Goal: Task Accomplishment & Management: Manage account settings

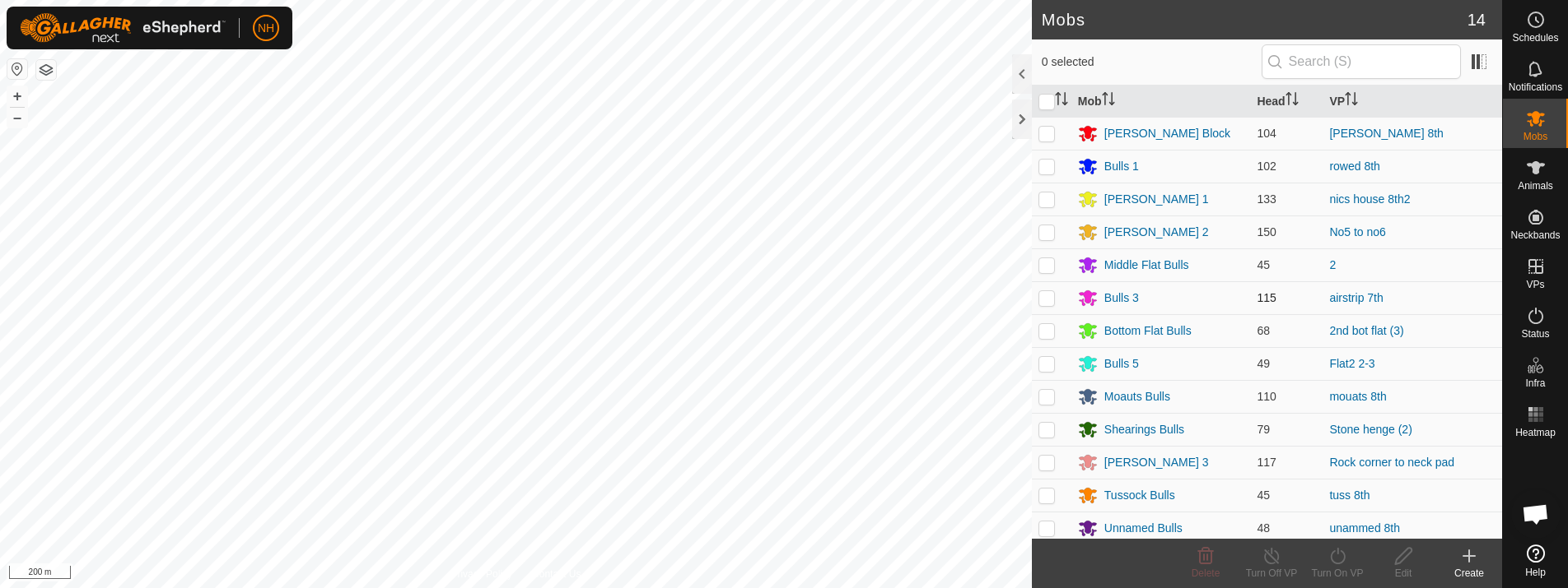
click at [1046, 296] on p-checkbox at bounding box center [1046, 297] width 16 height 13
checkbox input "true"
click at [1335, 559] on icon at bounding box center [1338, 556] width 21 height 20
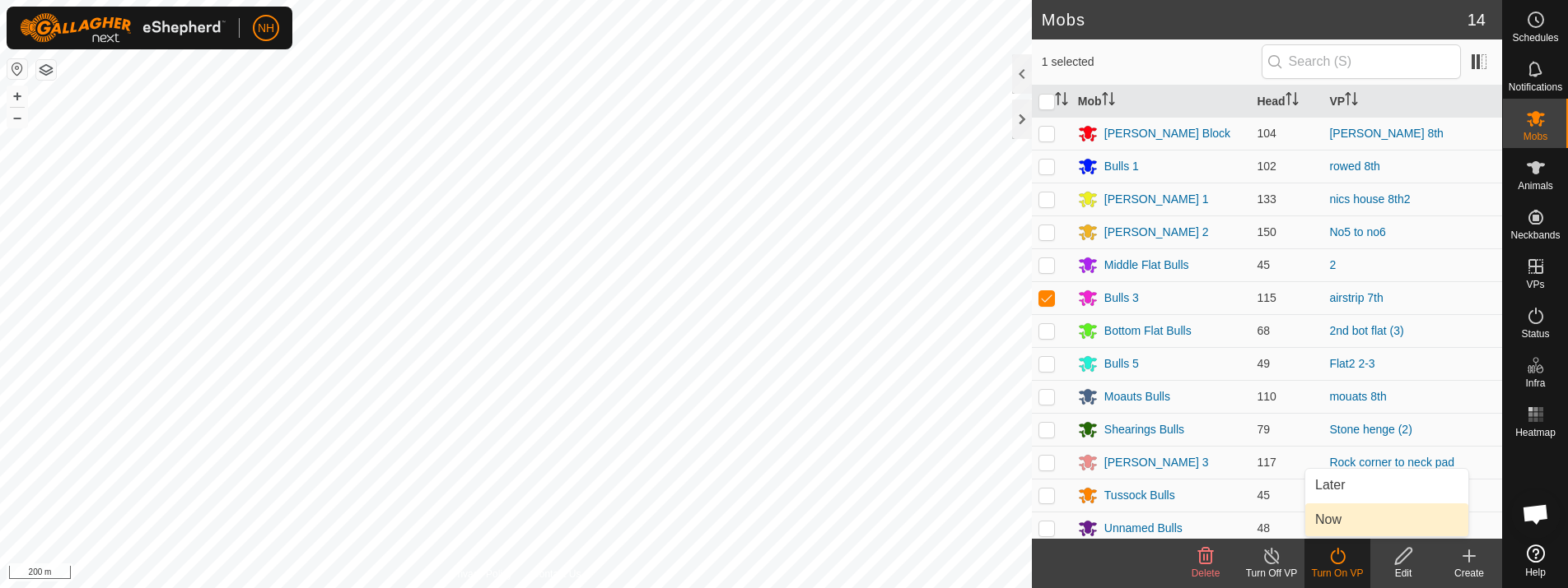
click at [1340, 512] on link "Now" at bounding box center [1386, 520] width 163 height 33
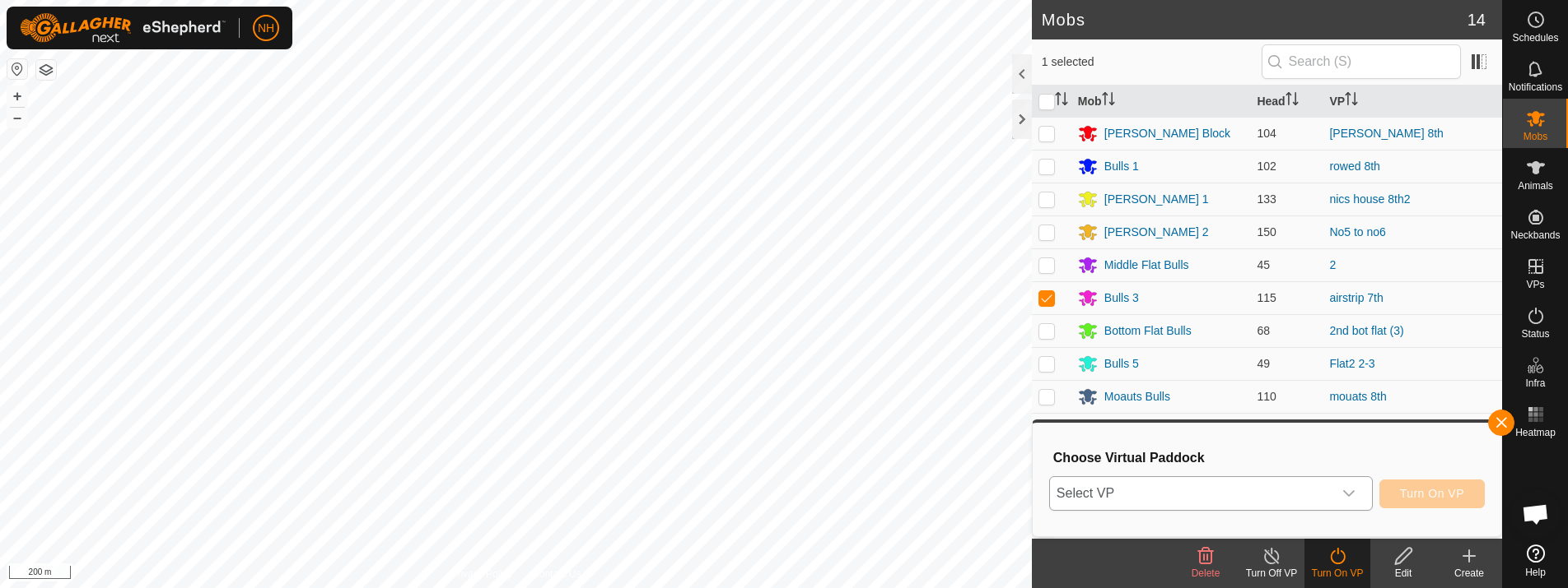
click at [1235, 503] on span "Select VP" at bounding box center [1192, 493] width 283 height 33
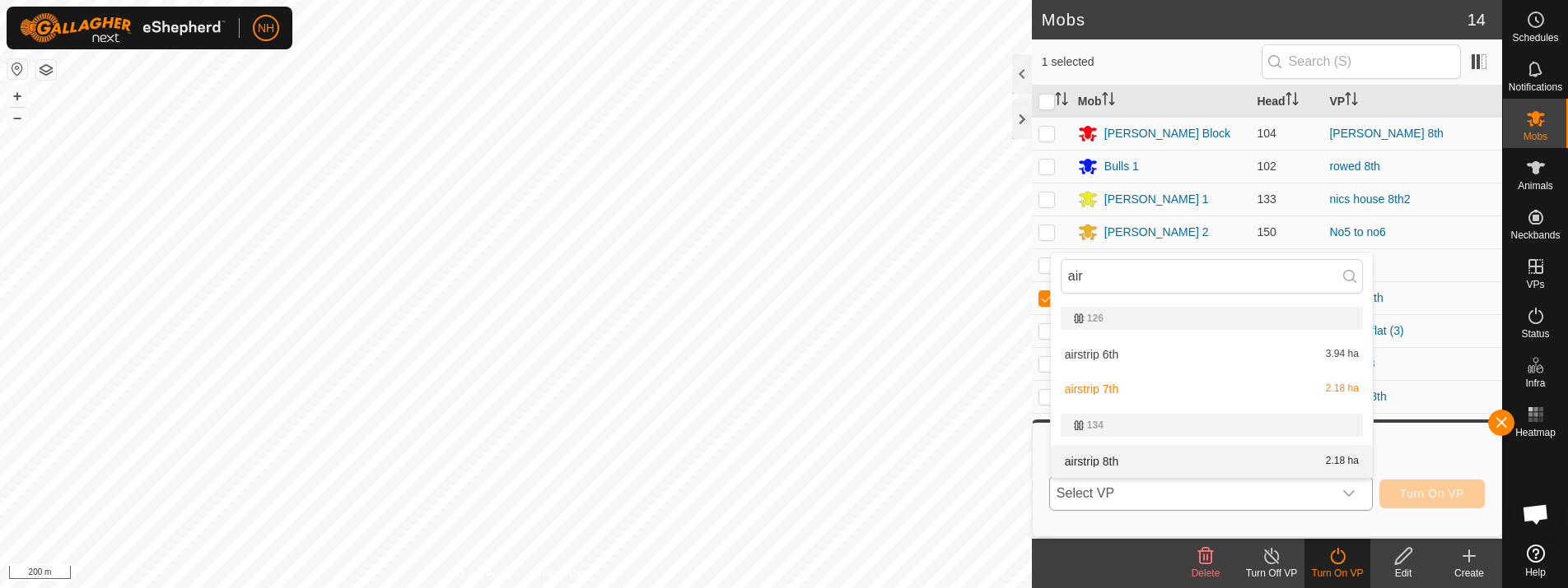
type input "air"
click at [1111, 464] on li "airstrip 8th 2.18 ha" at bounding box center [1211, 461] width 322 height 33
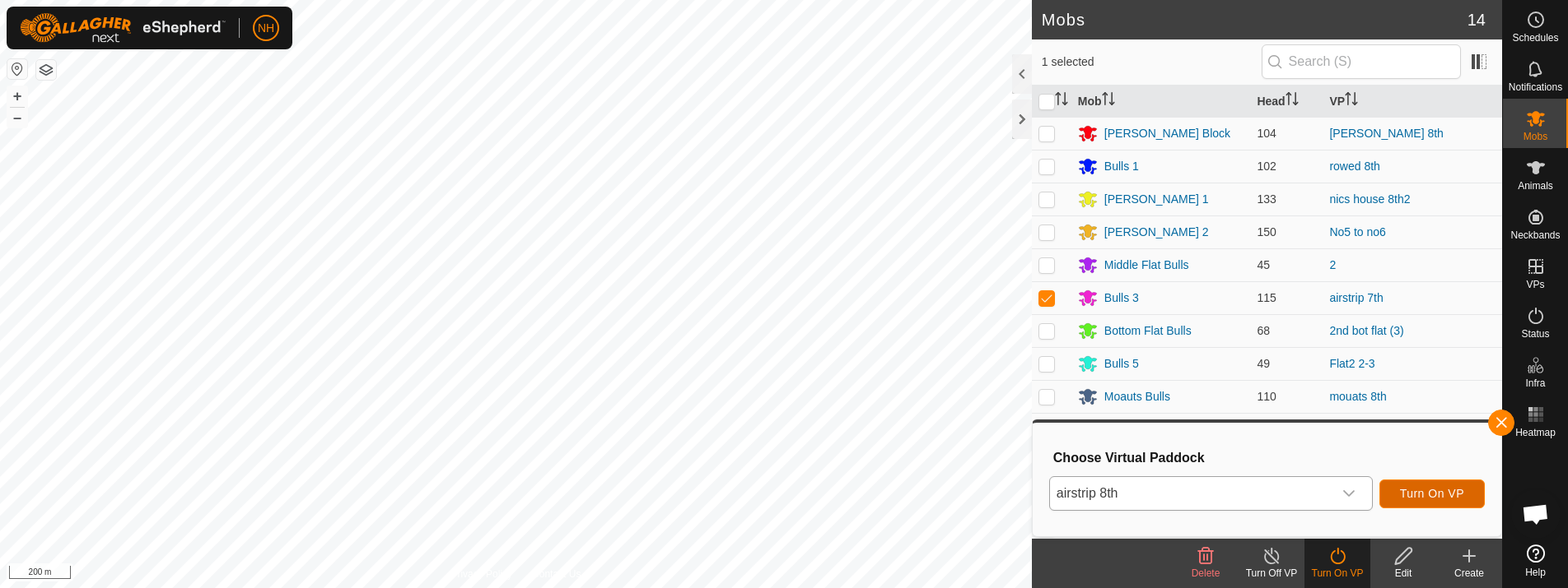
click at [1422, 491] on span "Turn On VP" at bounding box center [1432, 493] width 65 height 13
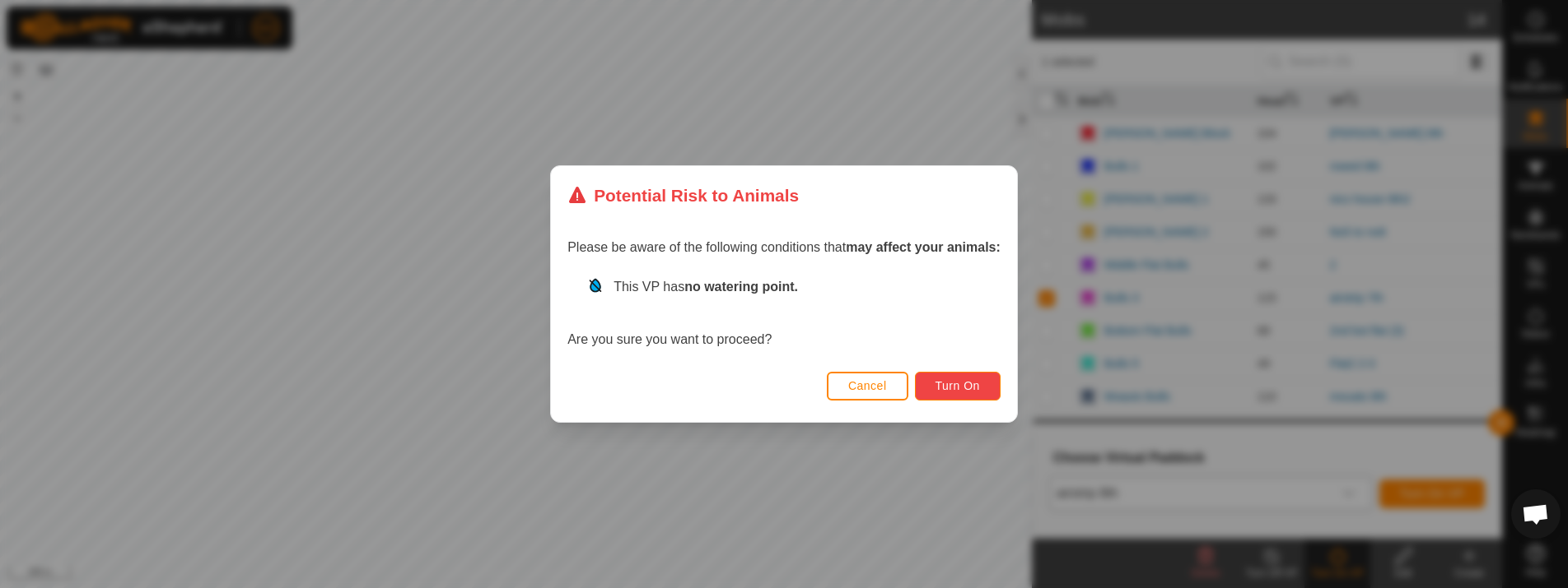
click at [938, 392] on span "Turn On" at bounding box center [958, 386] width 45 height 13
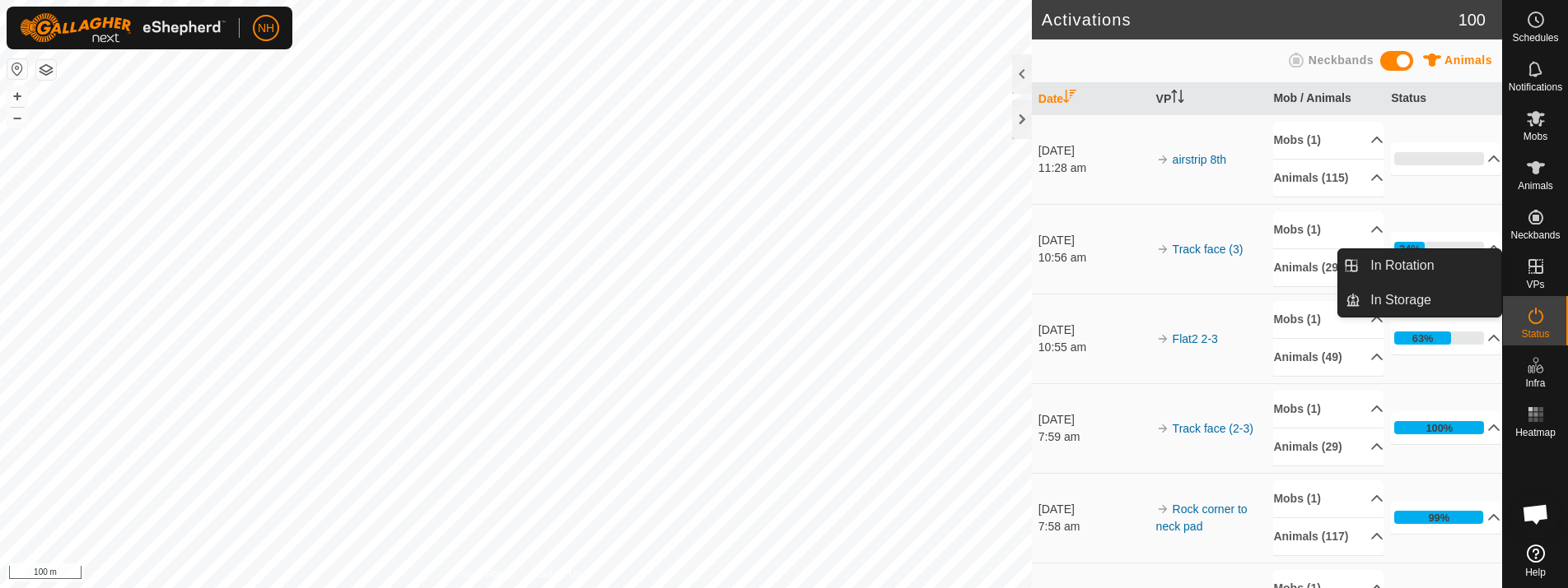
click at [1534, 267] on icon at bounding box center [1535, 266] width 15 height 15
click at [1410, 261] on link "In Rotation" at bounding box center [1430, 266] width 140 height 33
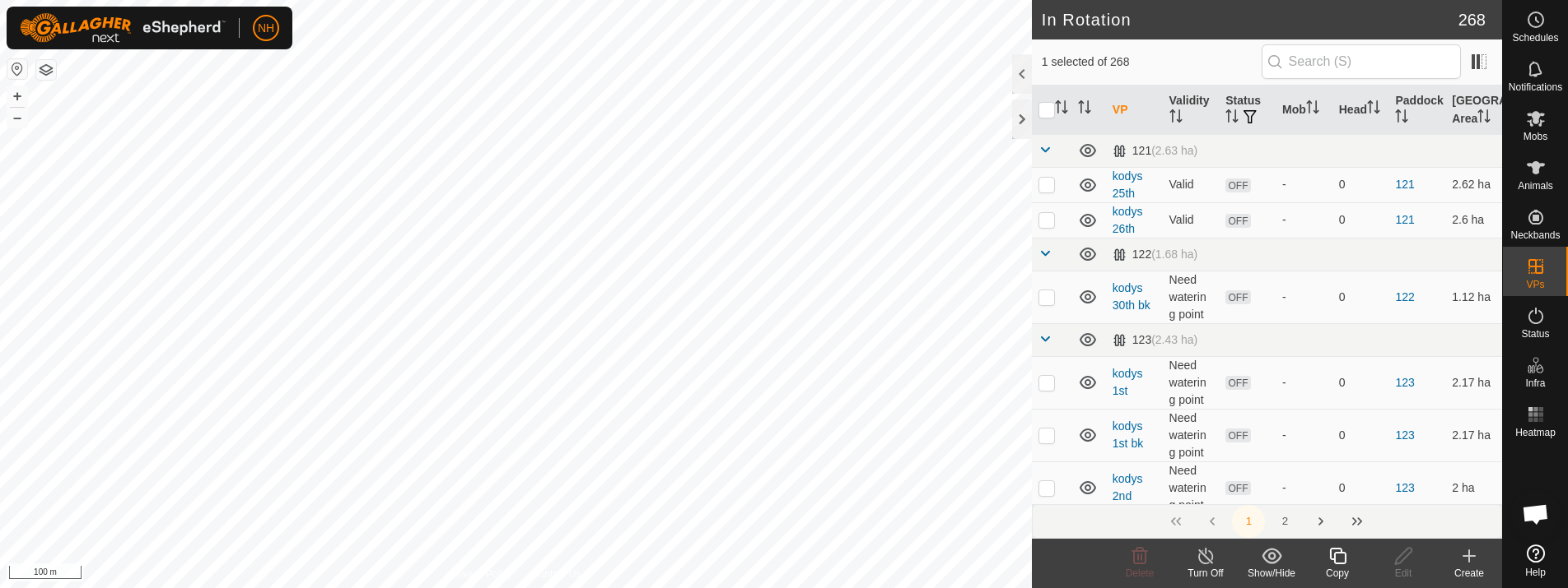
click at [1469, 559] on icon at bounding box center [1469, 555] width 0 height 11
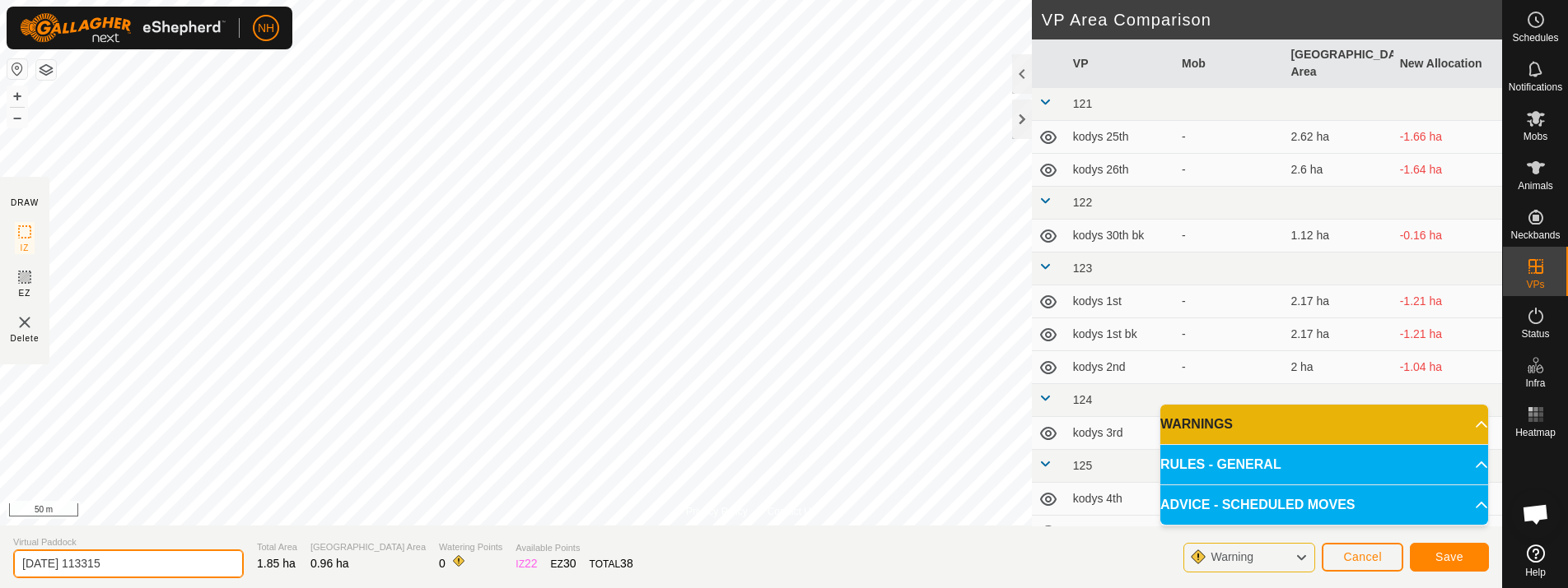
click at [187, 564] on input "2025-10-08 113315" at bounding box center [128, 563] width 231 height 28
type input "2"
type input "nics house 9th"
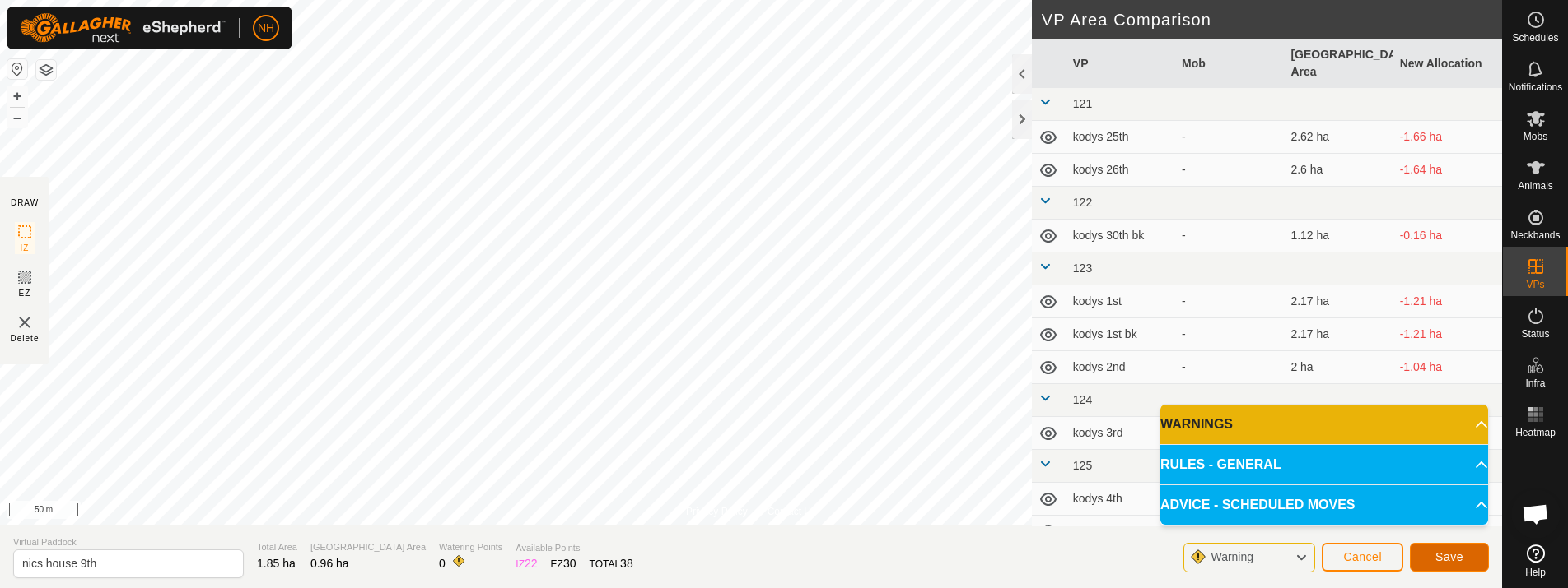
click at [1464, 554] on button "Save" at bounding box center [1449, 557] width 79 height 28
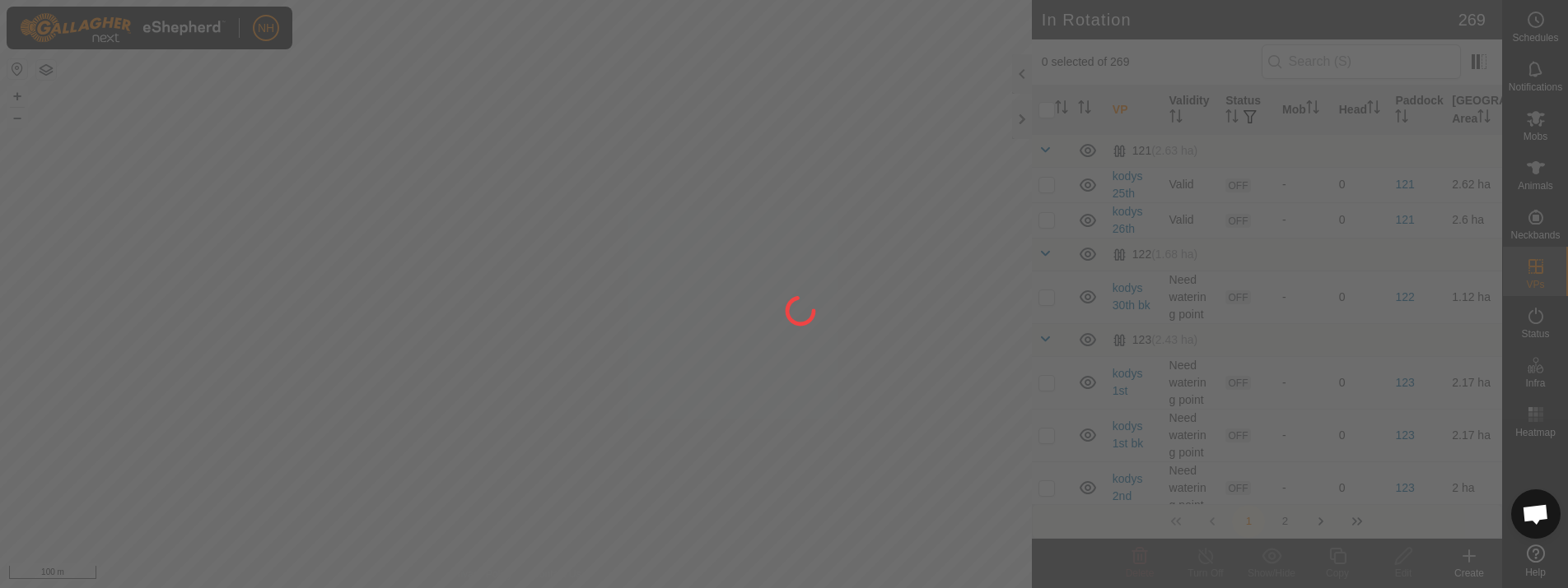
click at [722, 344] on div at bounding box center [784, 294] width 1568 height 588
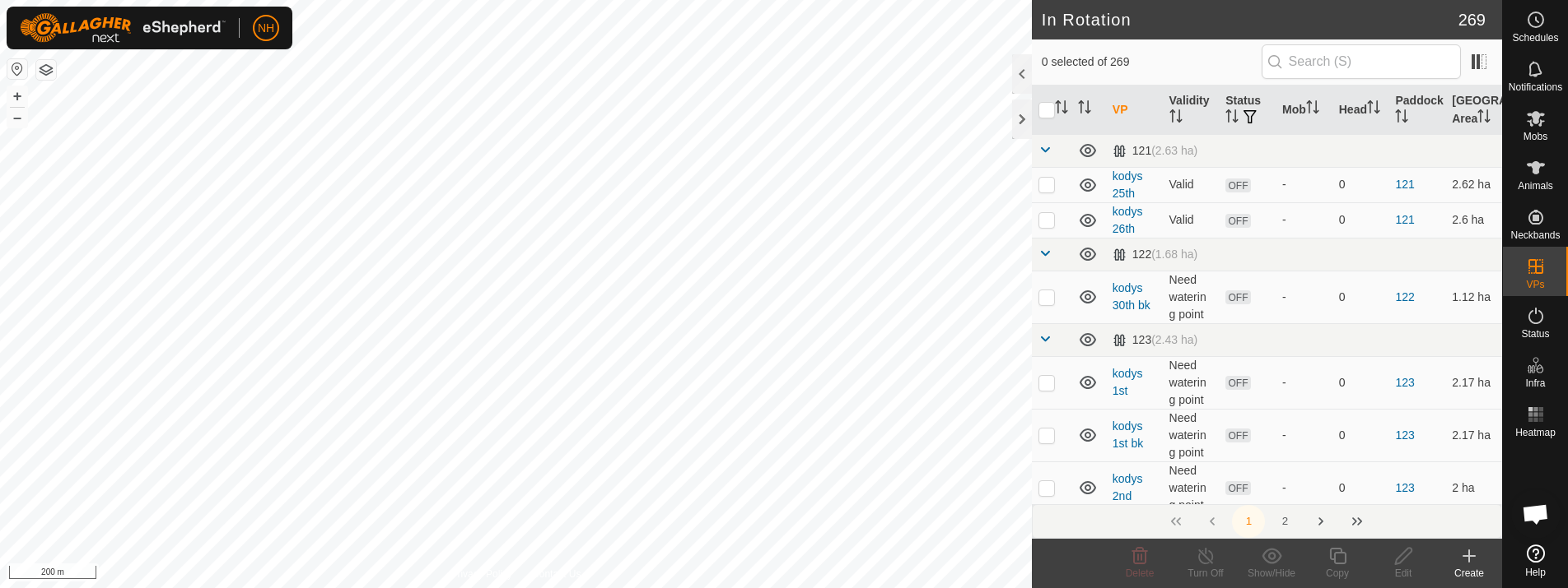
click at [1462, 555] on icon at bounding box center [1468, 556] width 20 height 20
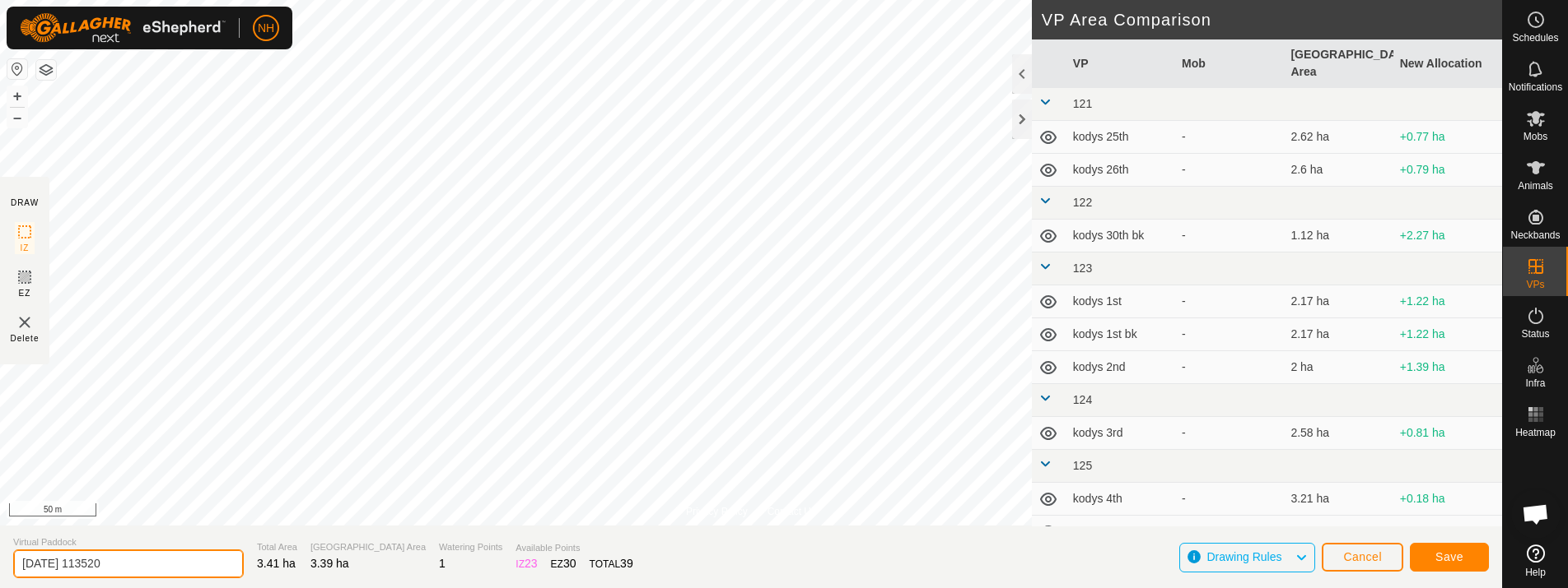
click at [156, 565] on input "2025-10-08 113520" at bounding box center [128, 563] width 231 height 28
type input "2"
type input "[PERSON_NAME] 8th bk"
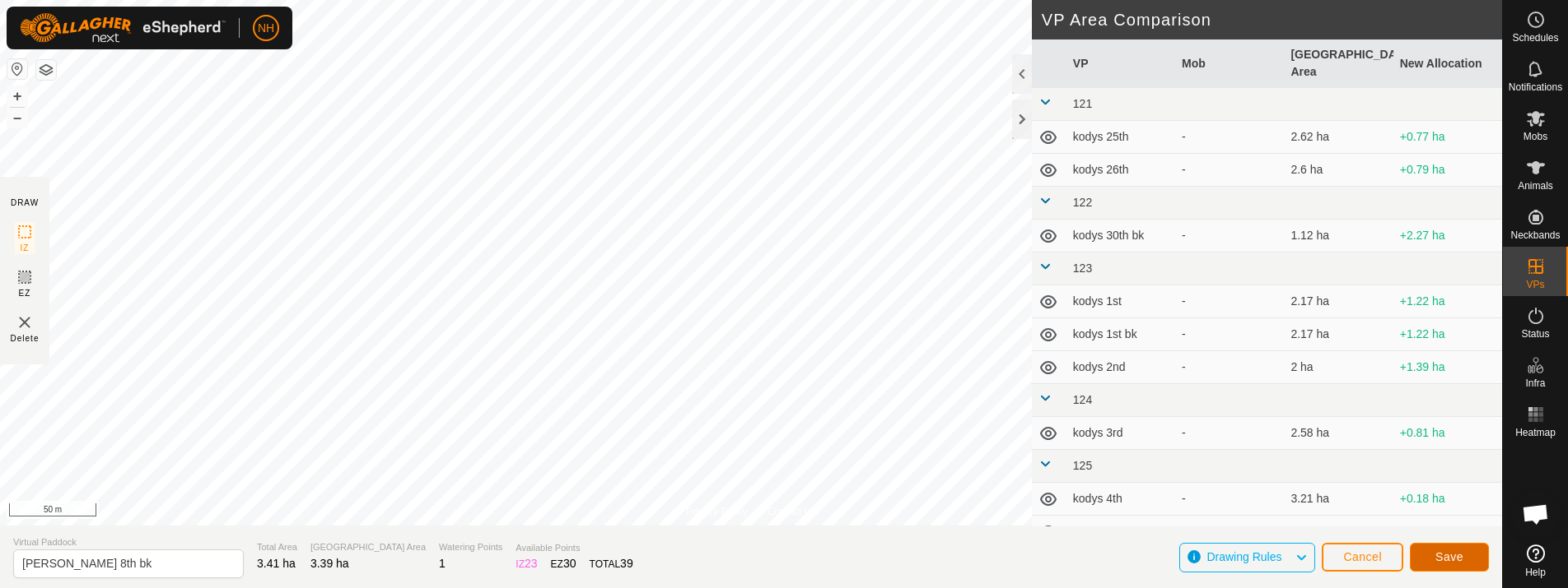
click at [1441, 553] on span "Save" at bounding box center [1449, 556] width 28 height 13
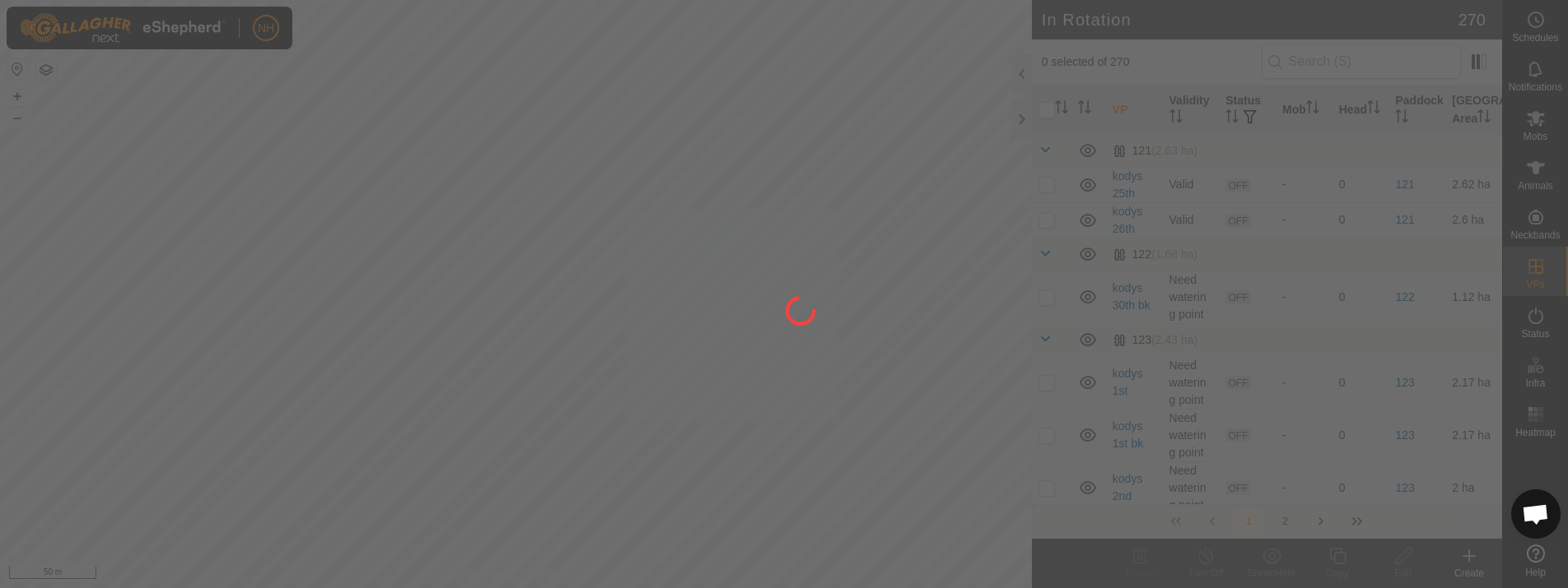
click at [1535, 121] on div at bounding box center [784, 294] width 1568 height 588
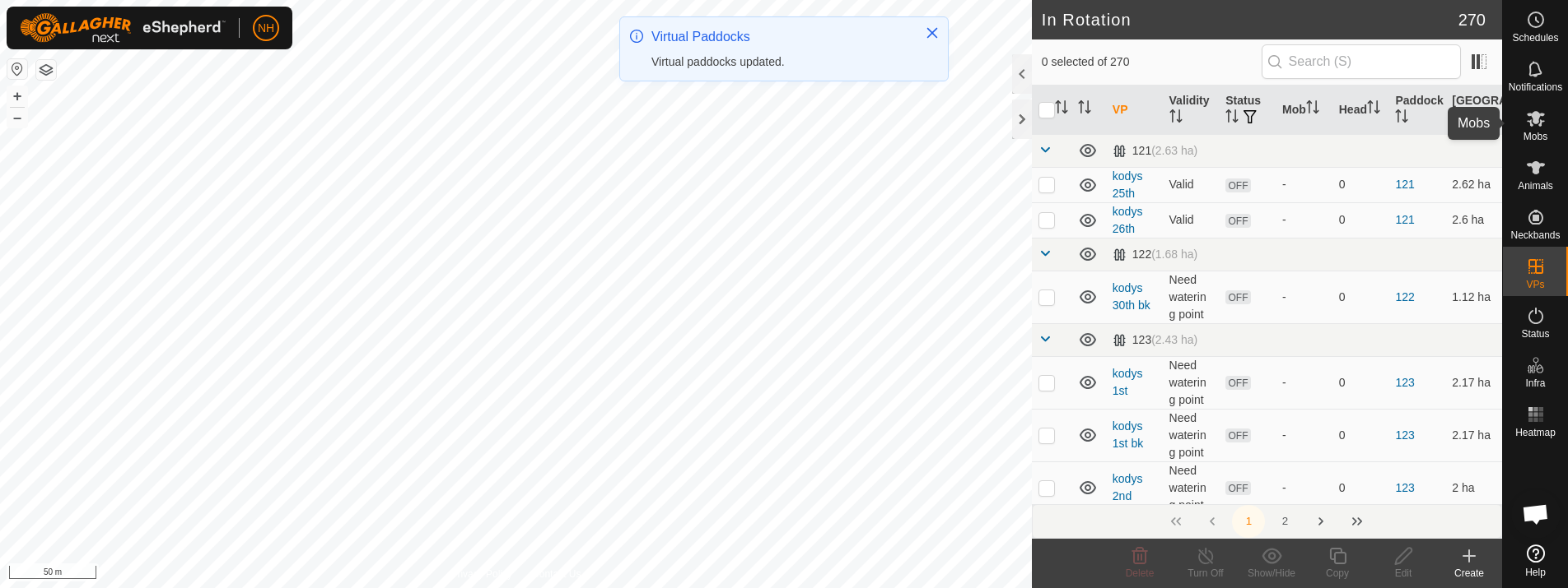
click at [1532, 122] on icon at bounding box center [1535, 118] width 20 height 20
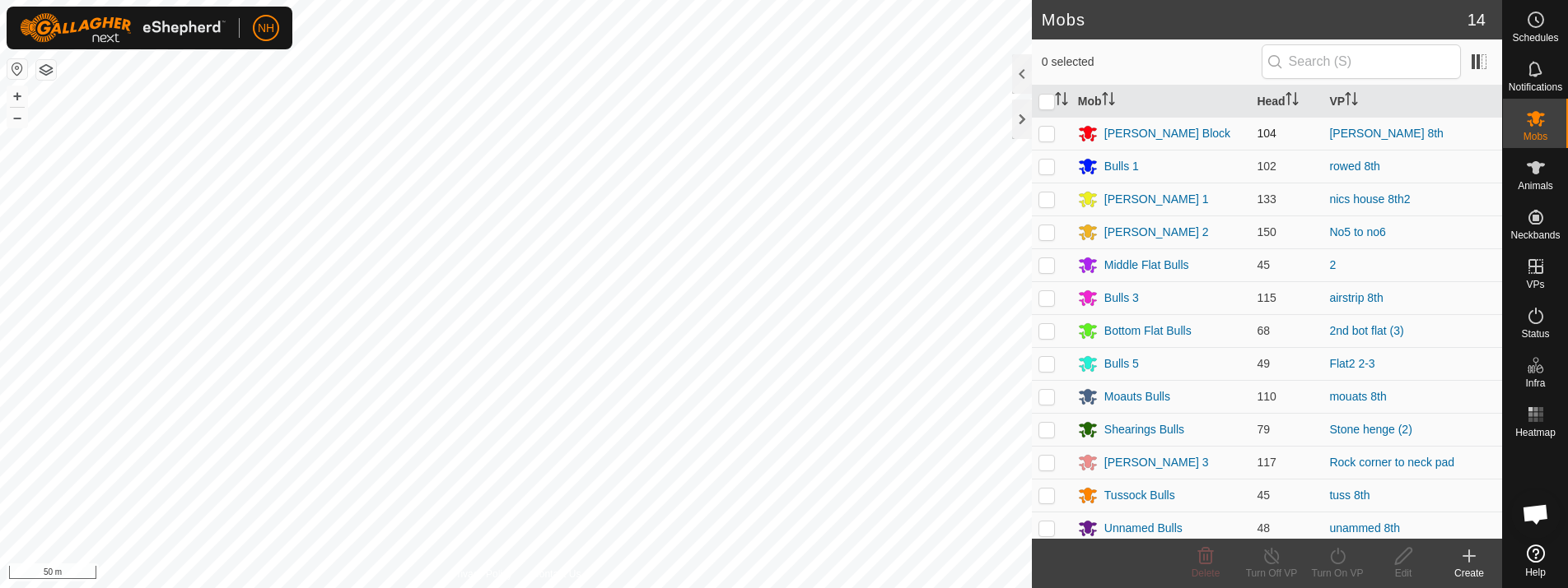
click at [1049, 134] on p-checkbox at bounding box center [1046, 133] width 16 height 13
checkbox input "true"
click at [1335, 554] on icon at bounding box center [1338, 556] width 21 height 20
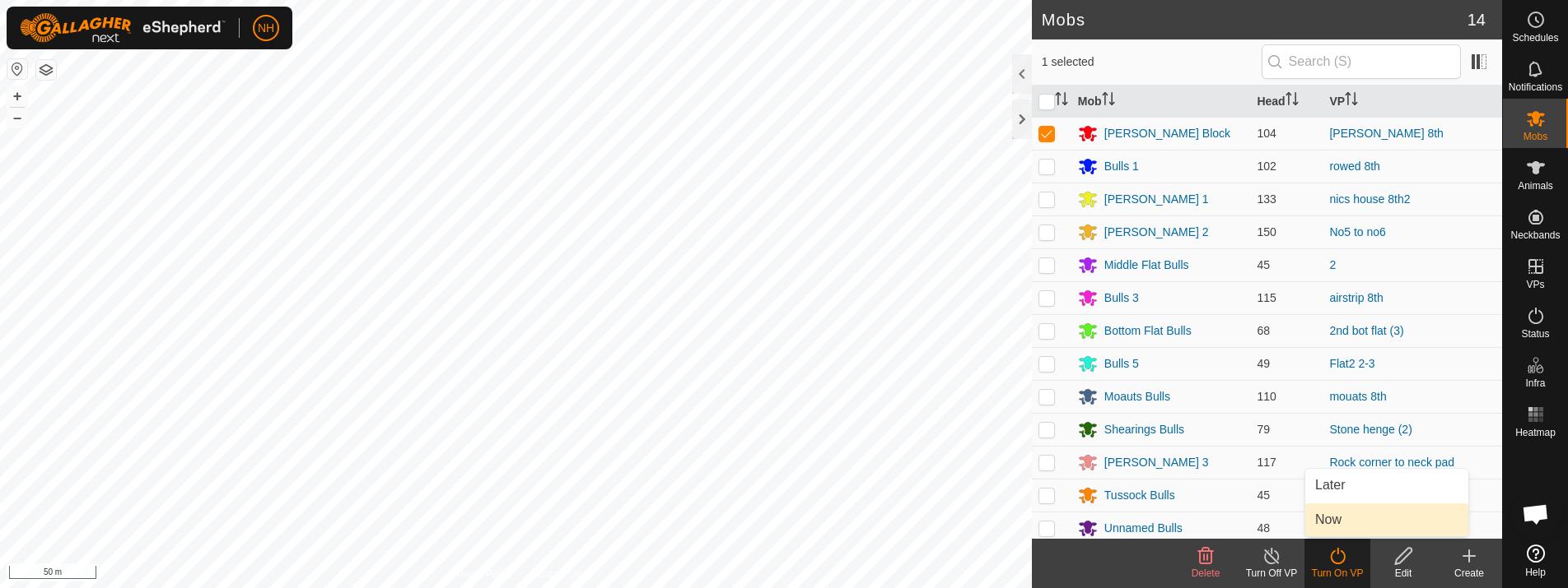
click at [1328, 510] on link "Now" at bounding box center [1386, 520] width 163 height 33
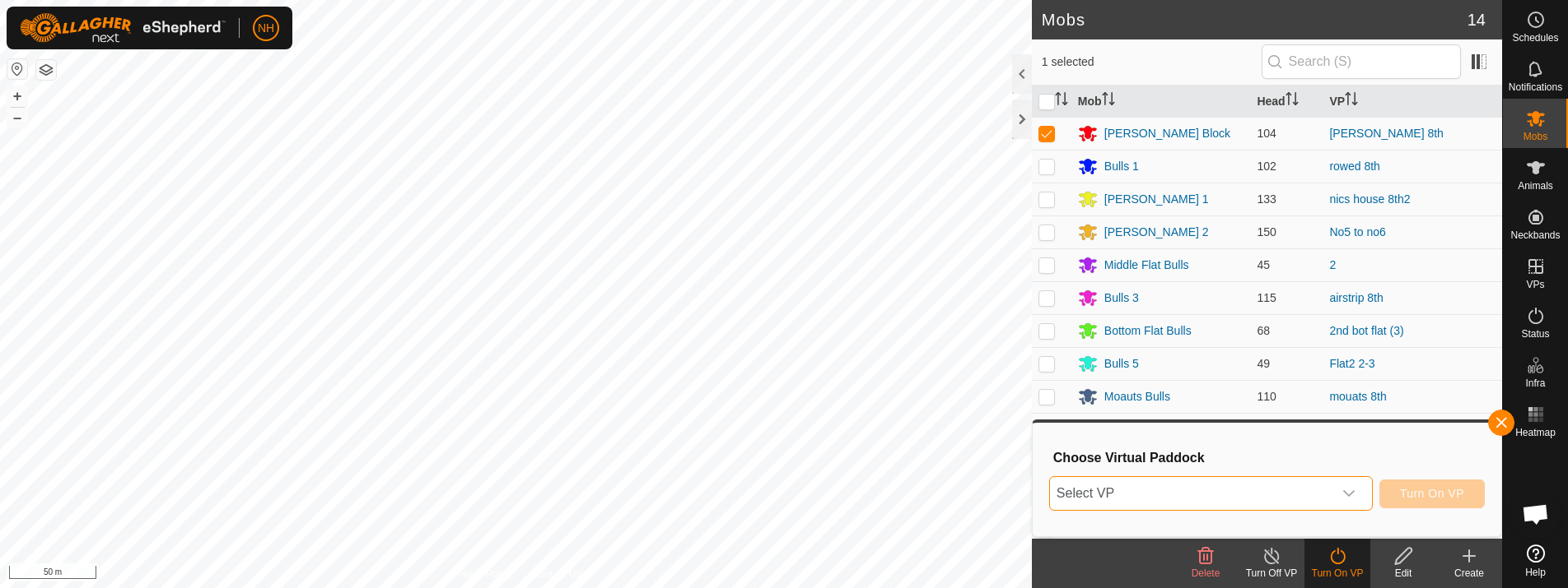
click at [1189, 496] on span "Select VP" at bounding box center [1192, 493] width 283 height 33
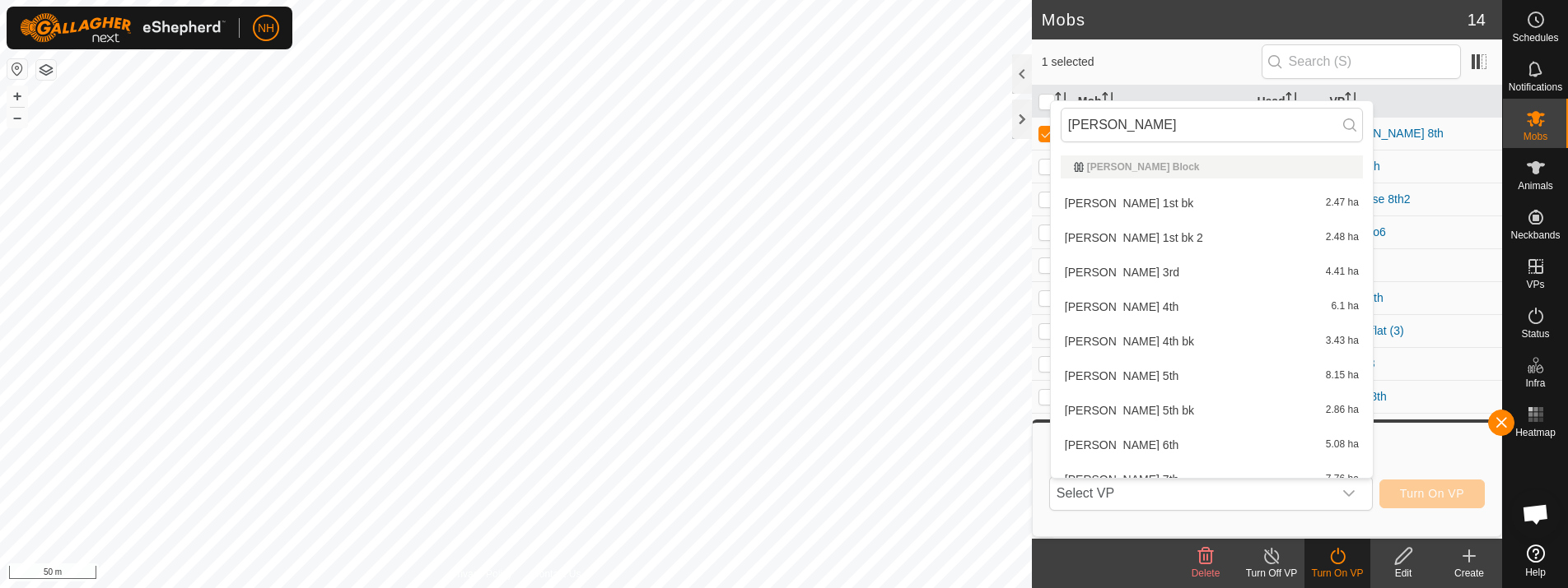
type input "[PERSON_NAME]"
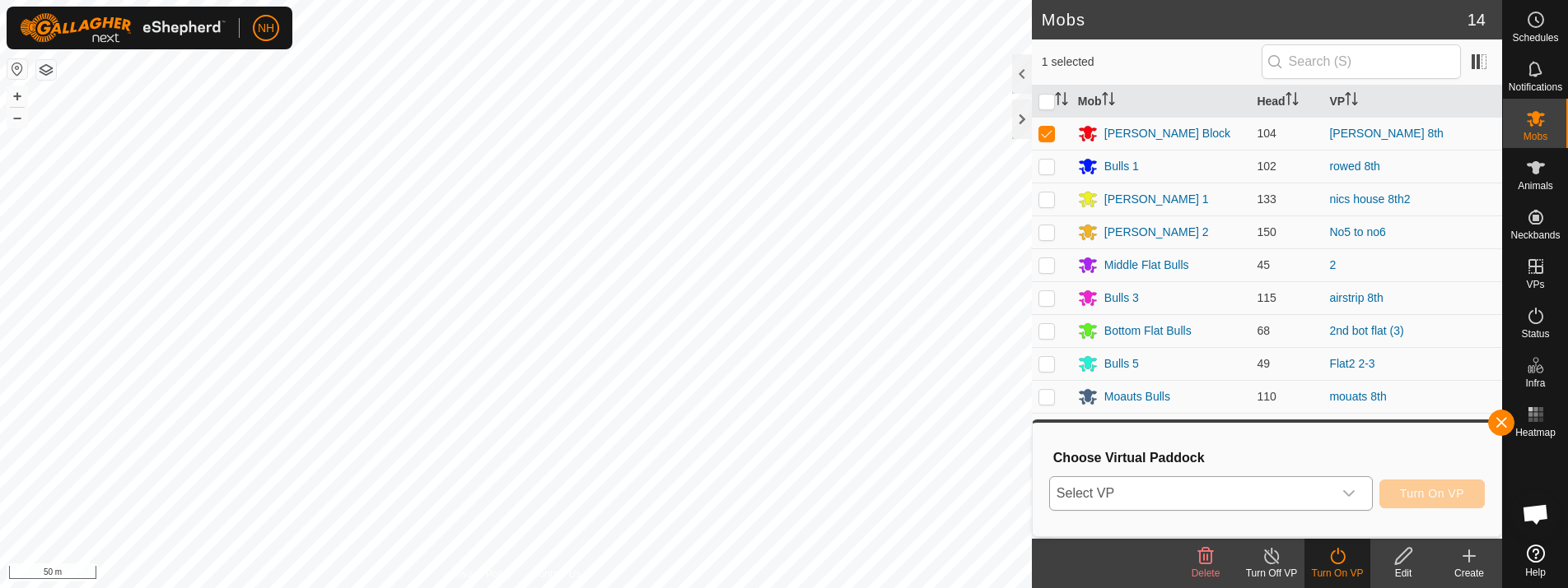
click at [1086, 489] on span "Select VP" at bounding box center [1192, 493] width 283 height 33
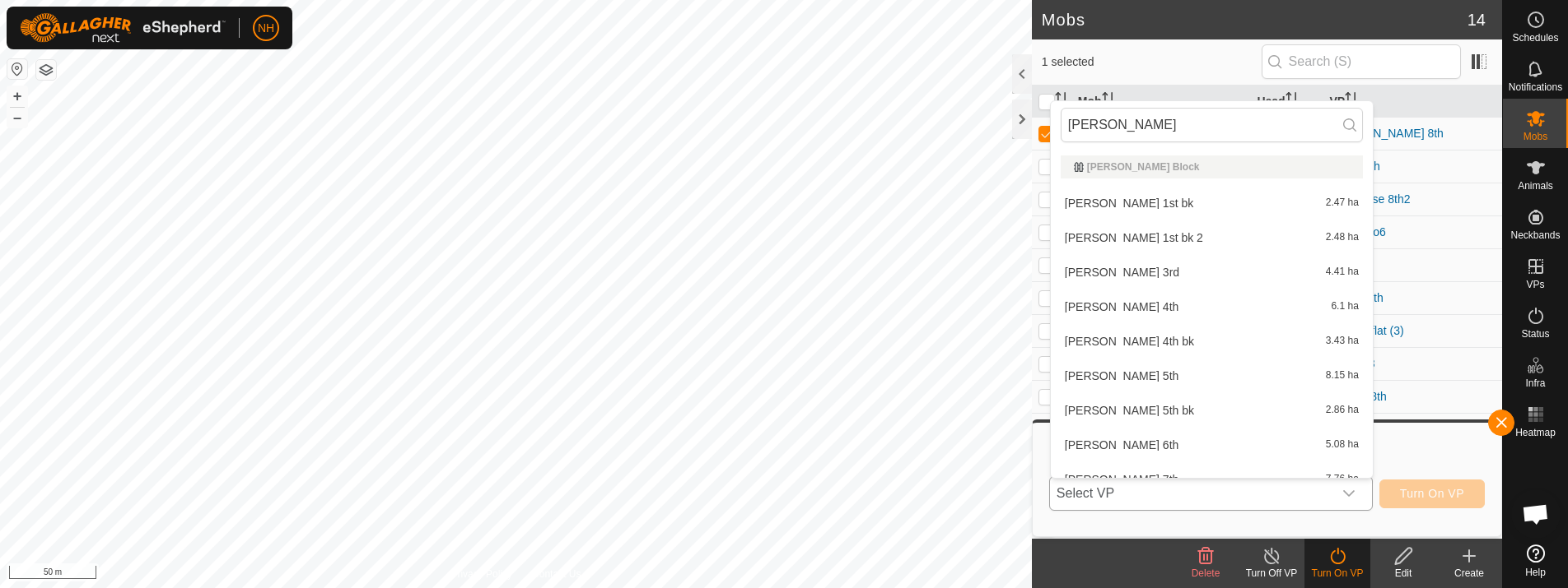
type input "[PERSON_NAME]"
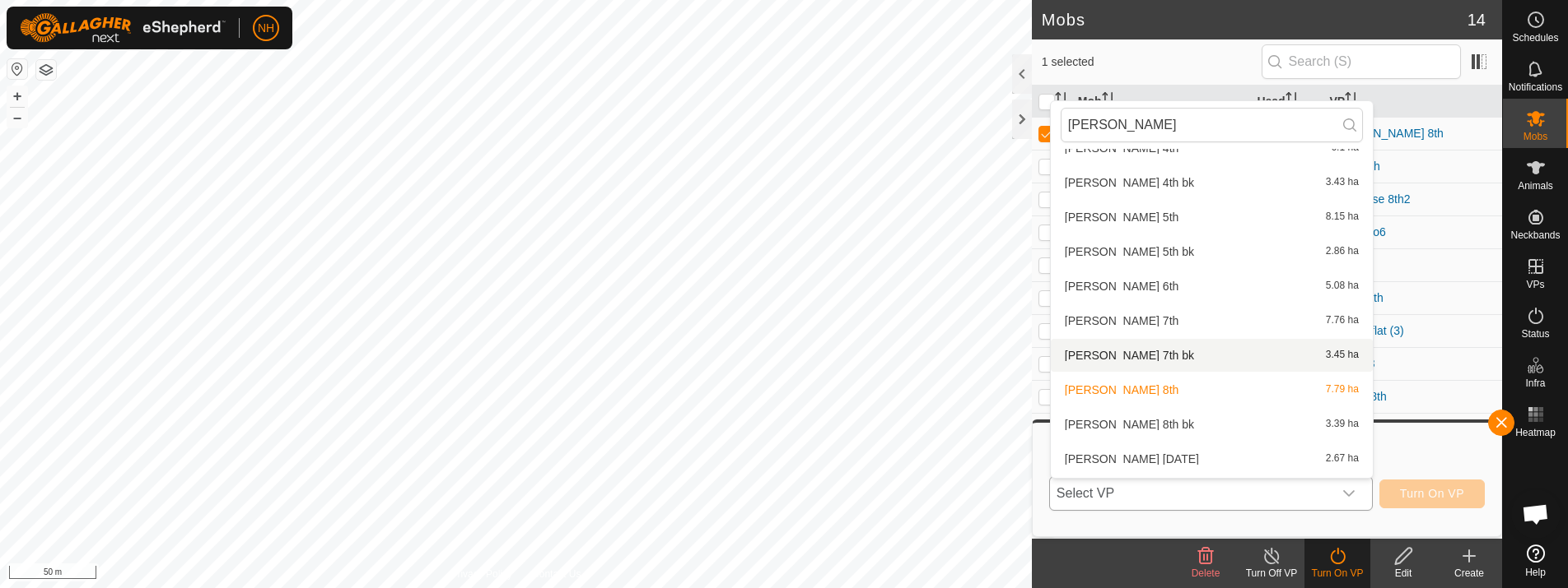
scroll to position [183, 0]
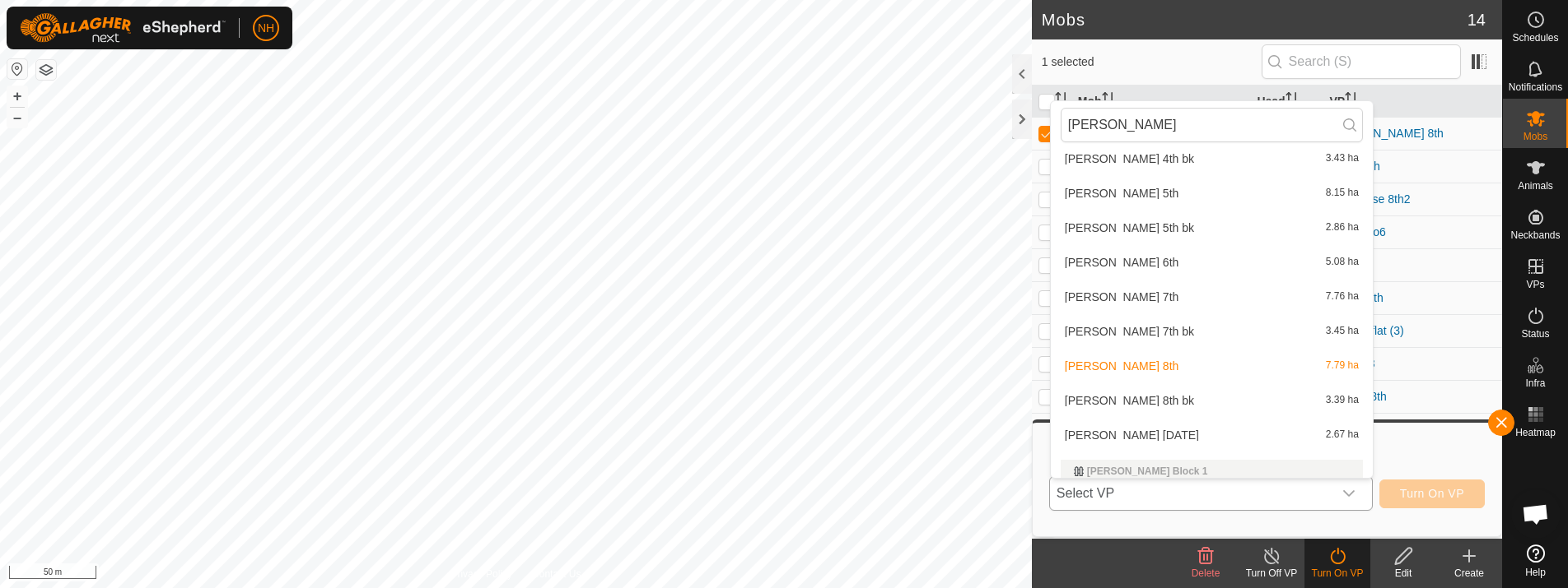
click at [1094, 399] on li "moores 8th bk 3.39 ha" at bounding box center [1211, 400] width 322 height 33
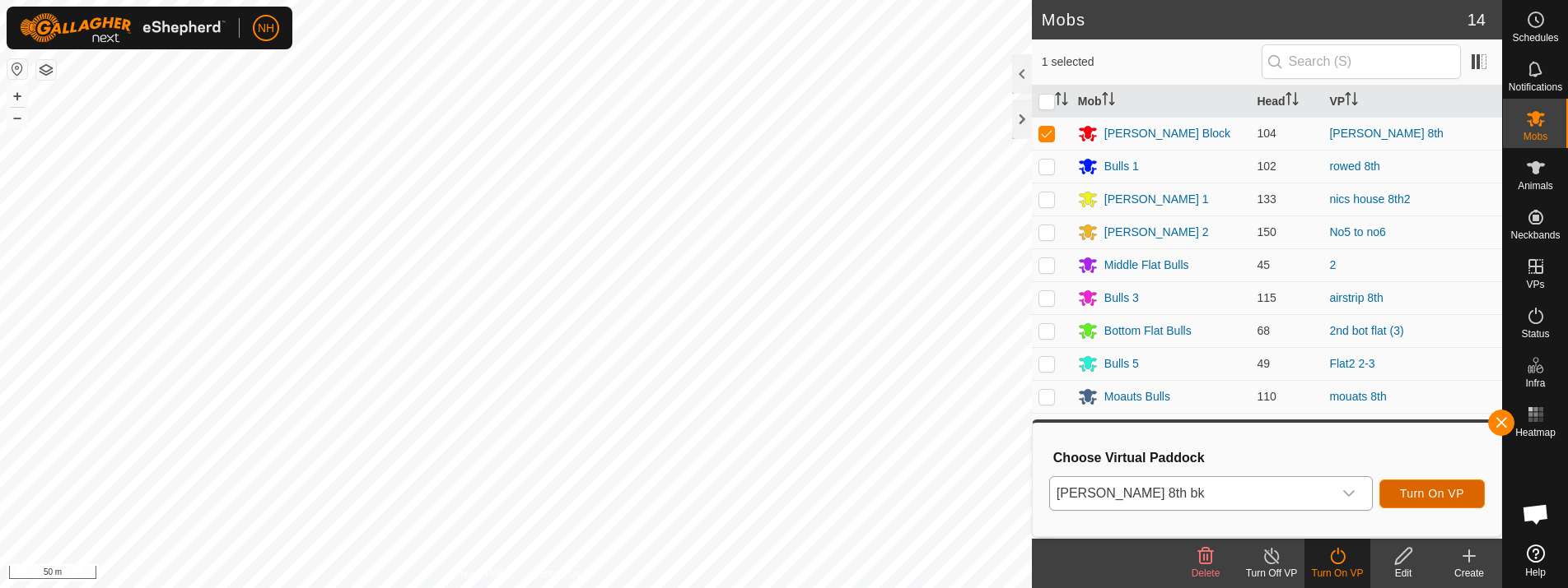
click at [1405, 492] on span "Turn On VP" at bounding box center [1432, 493] width 65 height 13
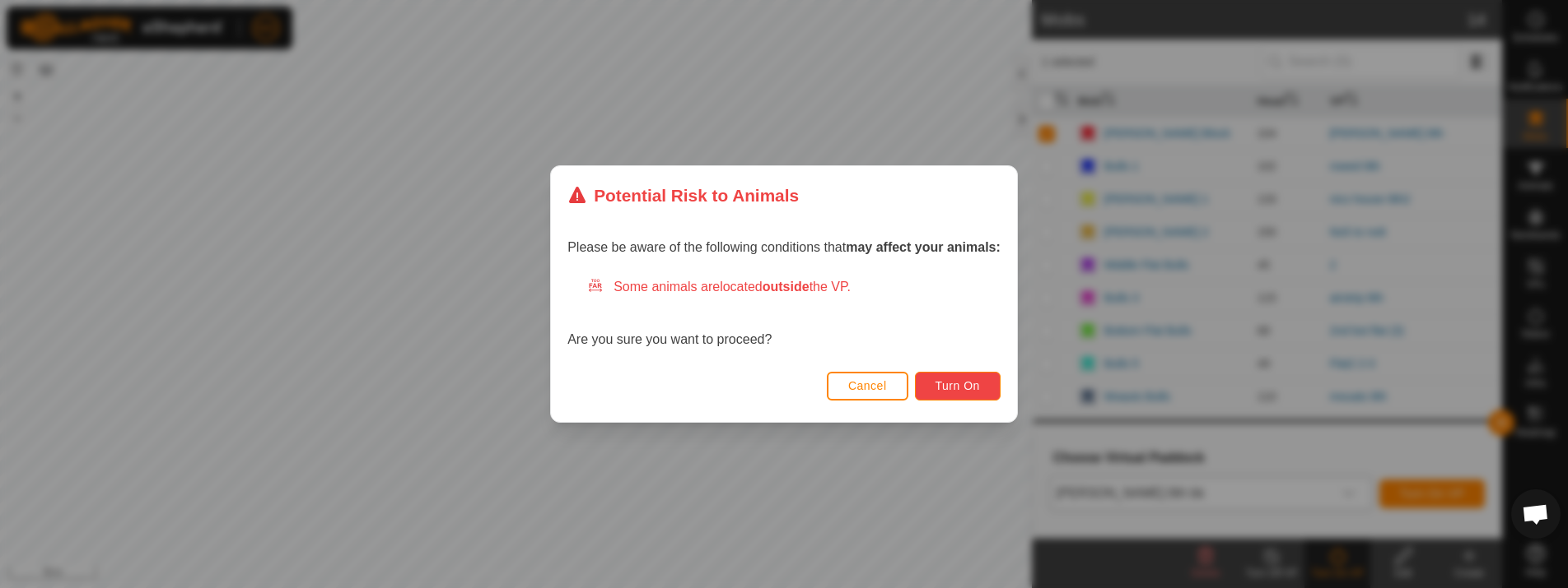
click at [943, 381] on span "Turn On" at bounding box center [958, 386] width 45 height 13
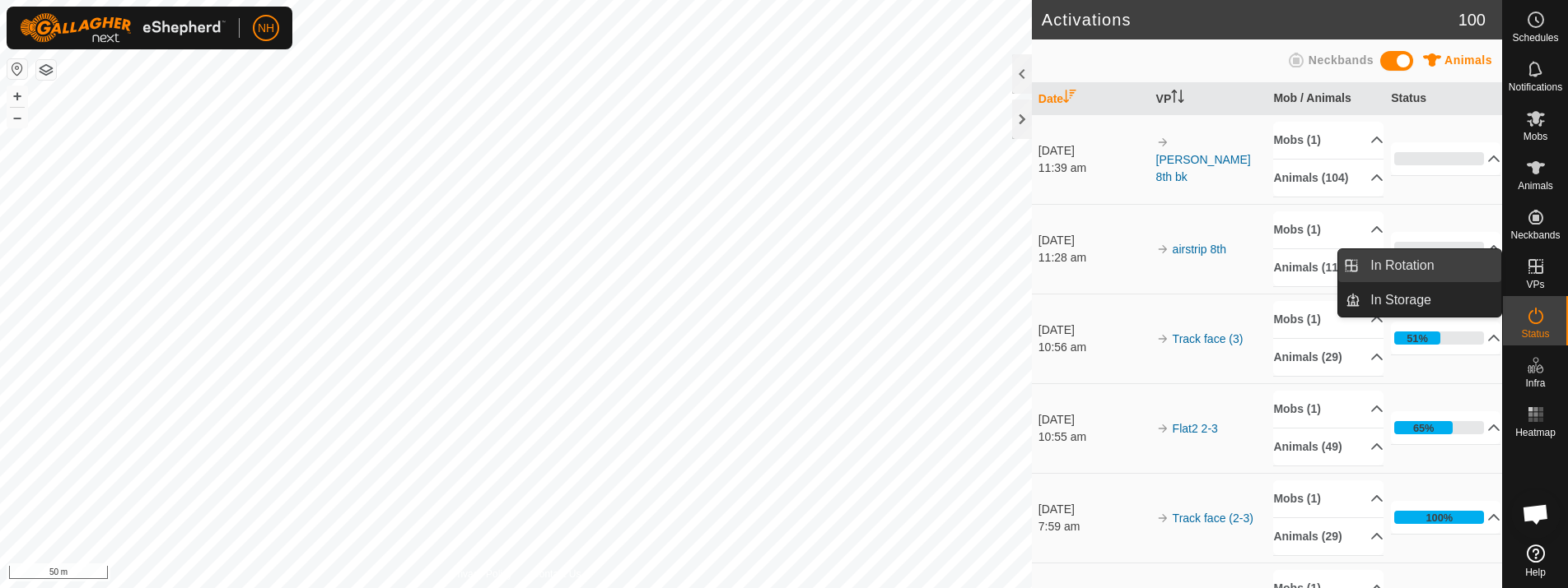
click at [1395, 263] on link "In Rotation" at bounding box center [1430, 266] width 140 height 33
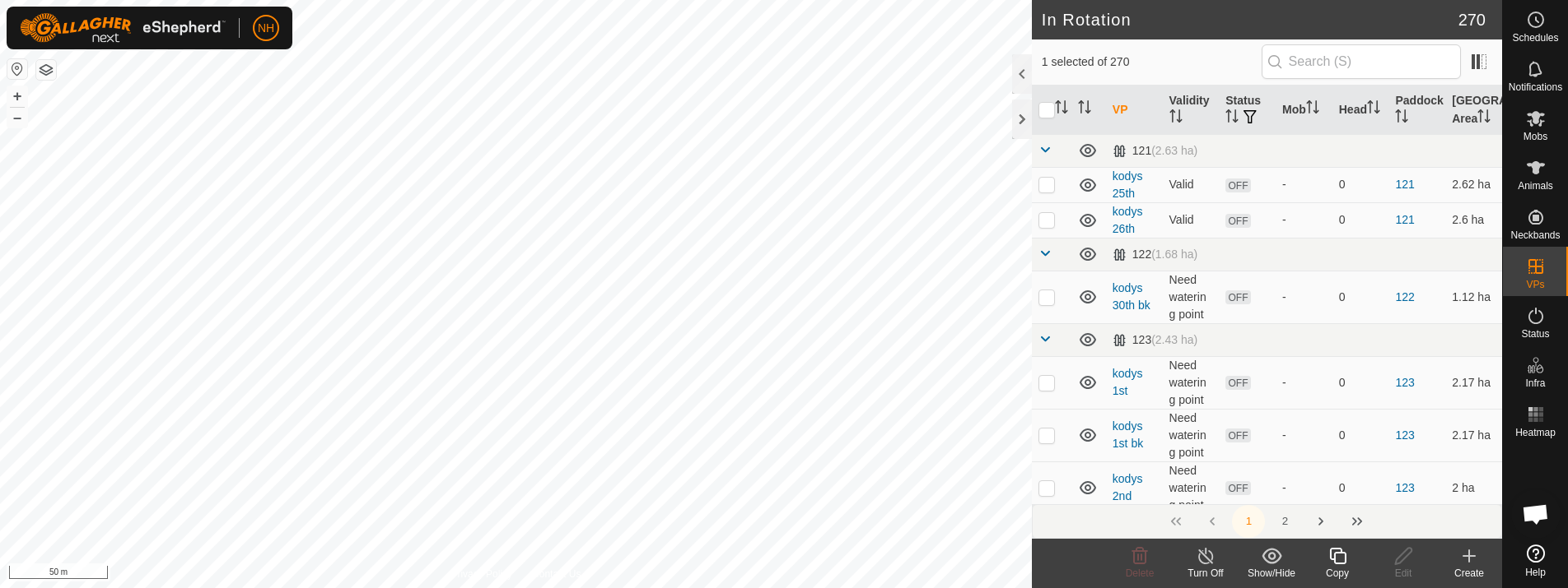
click at [1477, 552] on icon at bounding box center [1468, 556] width 20 height 20
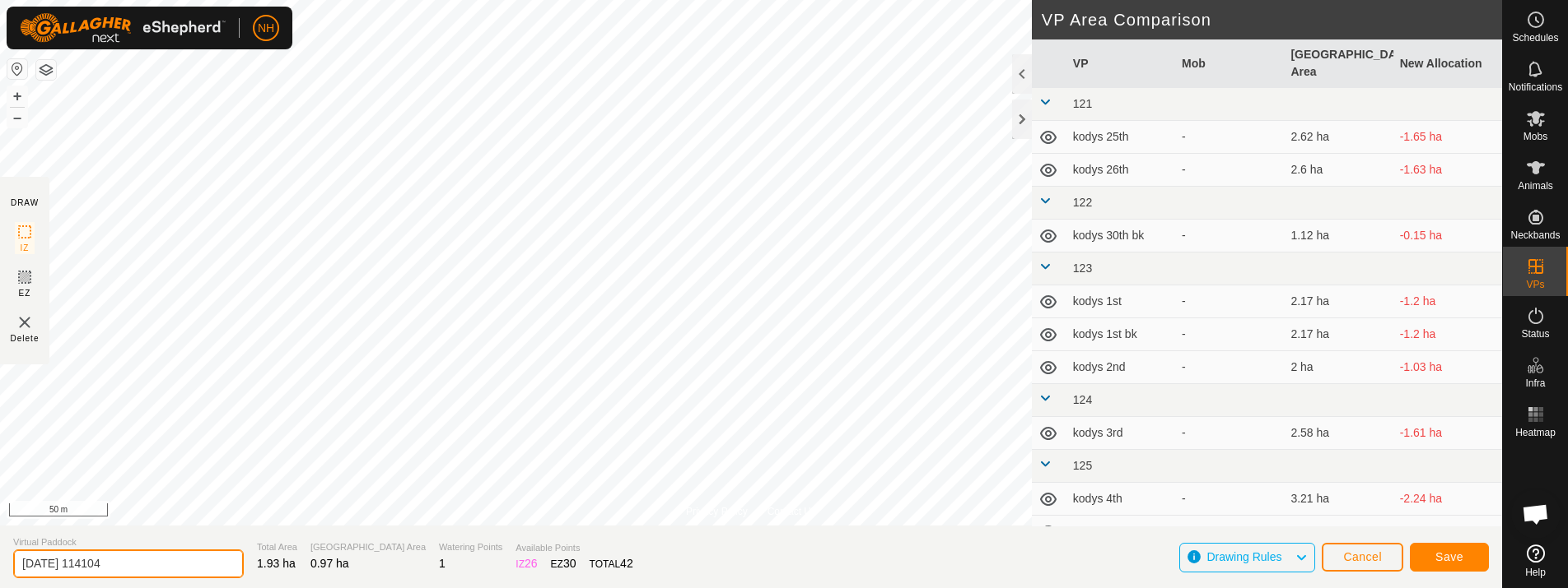
click at [168, 560] on input "2025-10-08 114104" at bounding box center [128, 563] width 231 height 28
type input "2"
type input "rowed 8th bk"
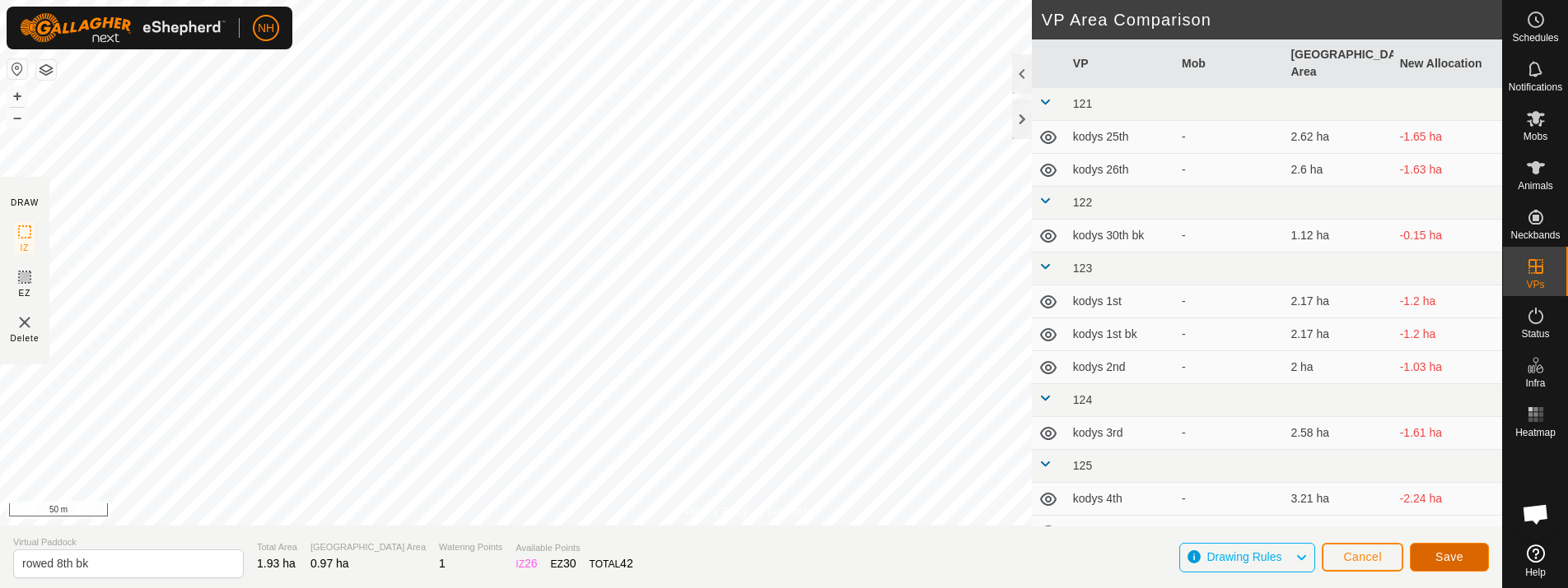
click at [1459, 555] on span "Save" at bounding box center [1449, 556] width 28 height 13
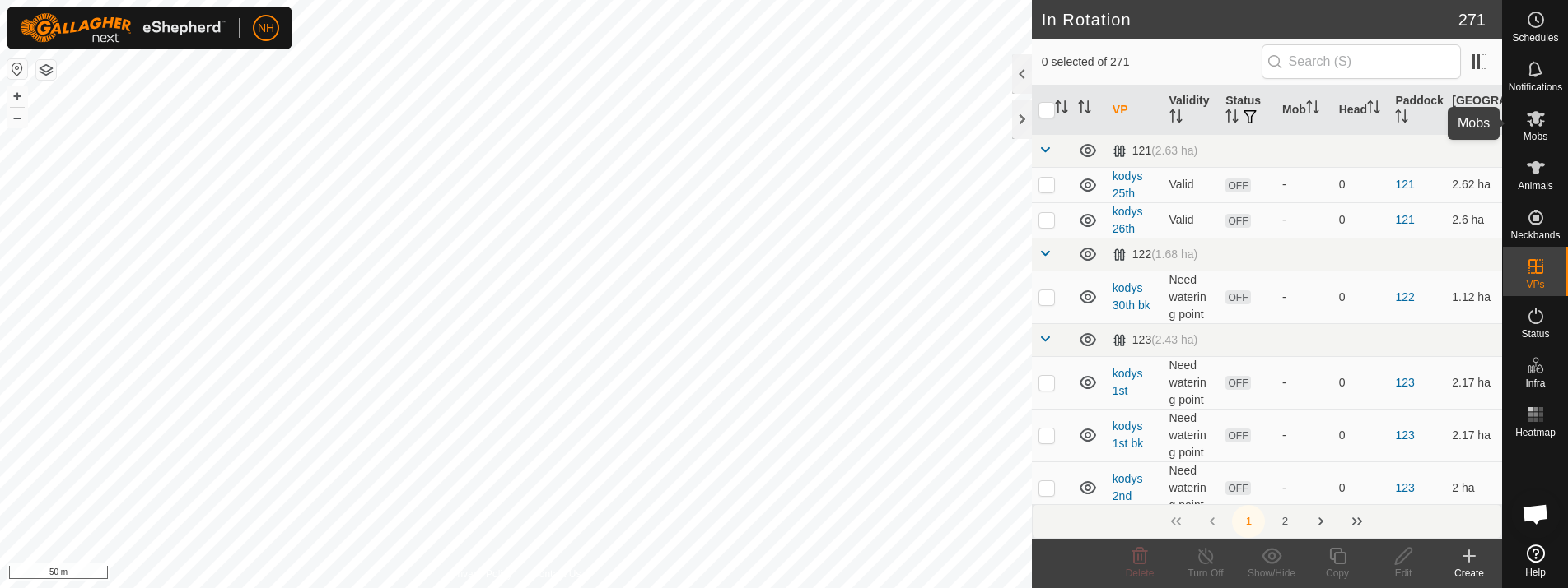
click at [1537, 121] on icon at bounding box center [1535, 119] width 18 height 15
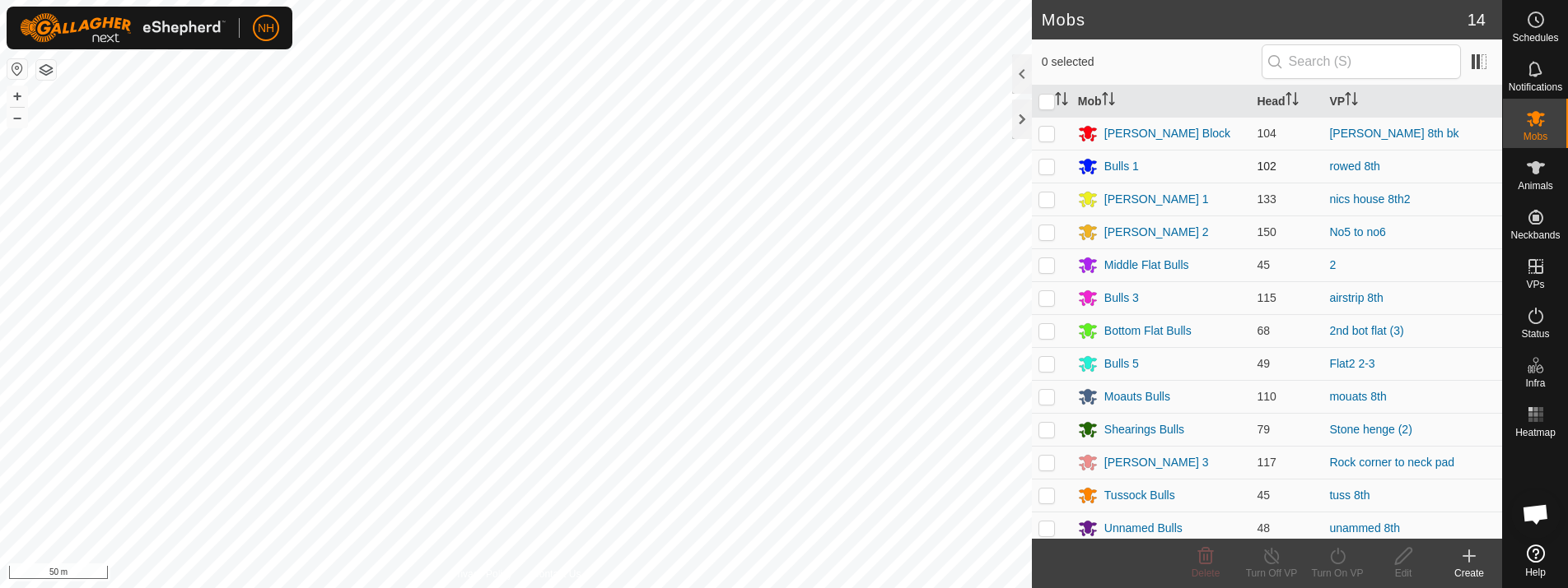
click at [1048, 168] on p-checkbox at bounding box center [1046, 165] width 16 height 13
checkbox input "true"
click at [1333, 560] on icon at bounding box center [1338, 556] width 21 height 20
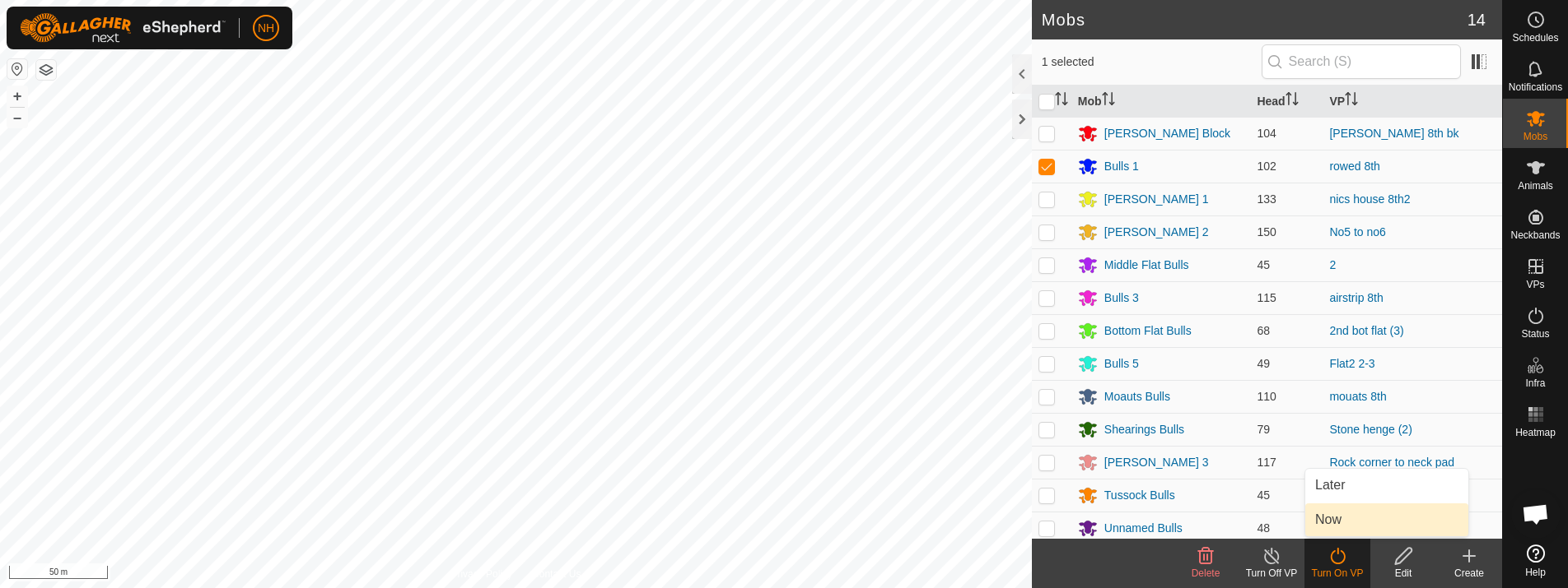
click at [1353, 513] on link "Now" at bounding box center [1386, 520] width 163 height 33
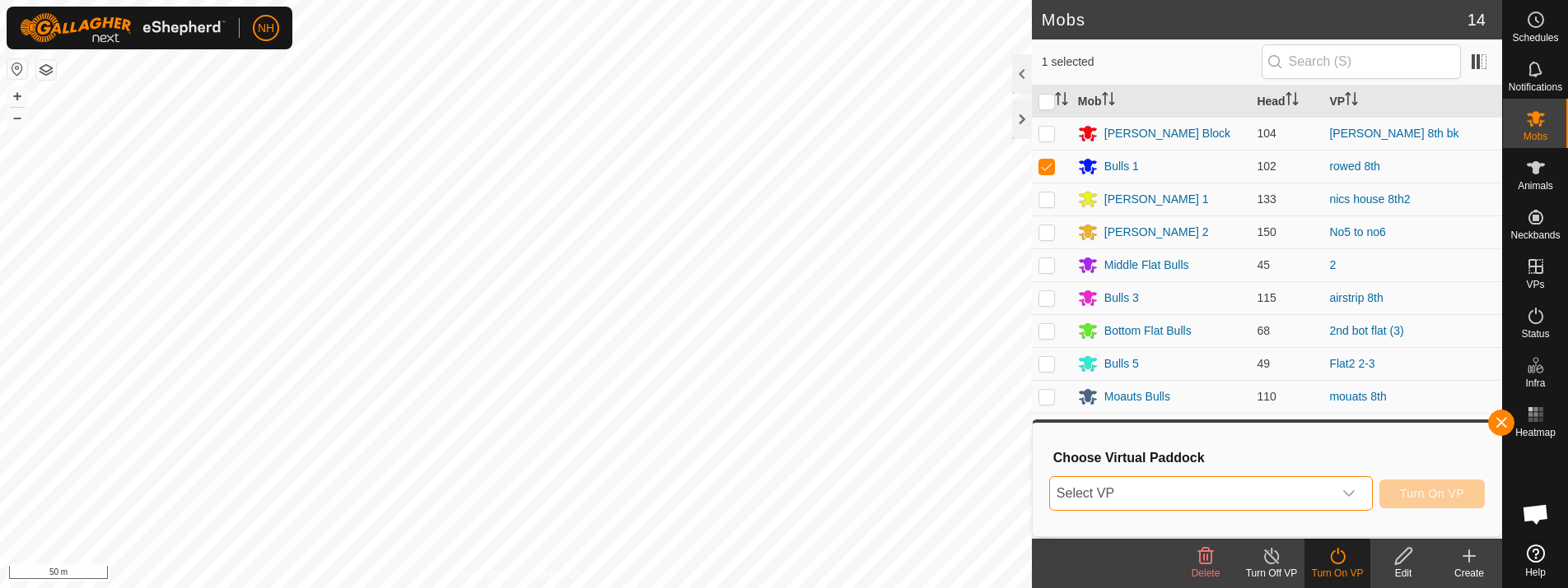
click at [1163, 494] on span "Select VP" at bounding box center [1192, 493] width 283 height 33
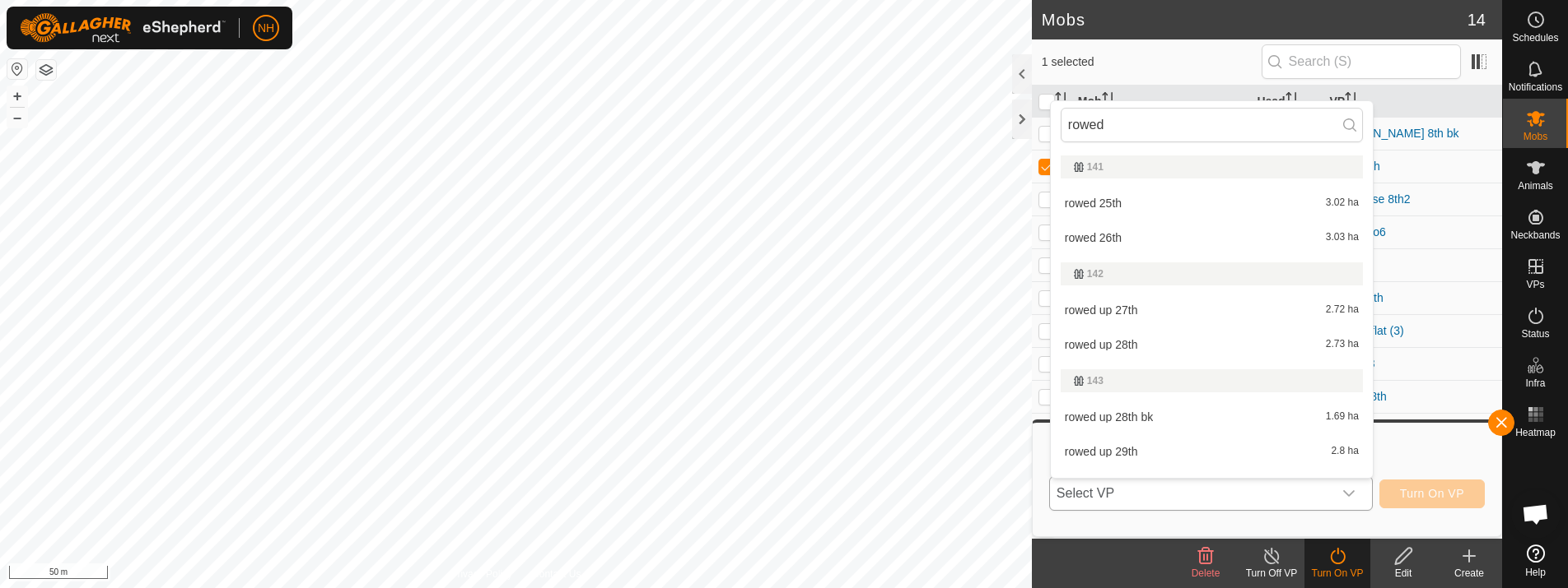
scroll to position [663, 0]
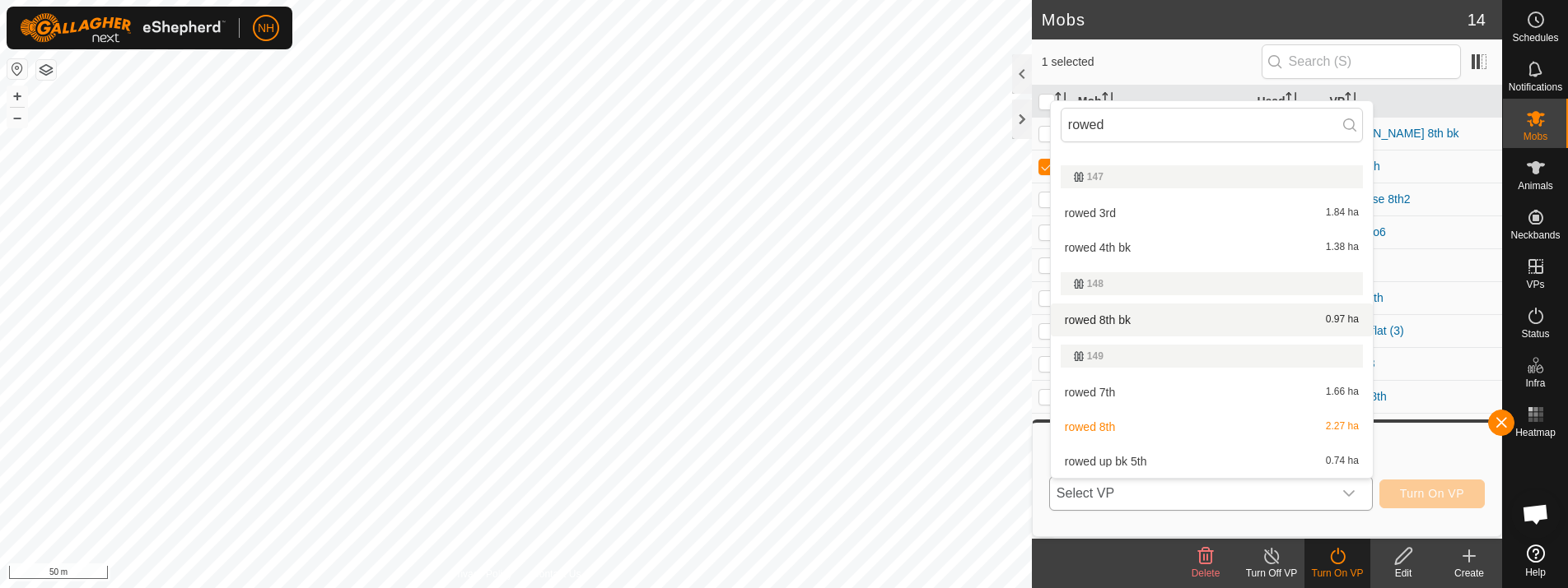
type input "rowed"
click at [1105, 311] on li "rowed 8th bk 0.97 ha" at bounding box center [1211, 320] width 322 height 33
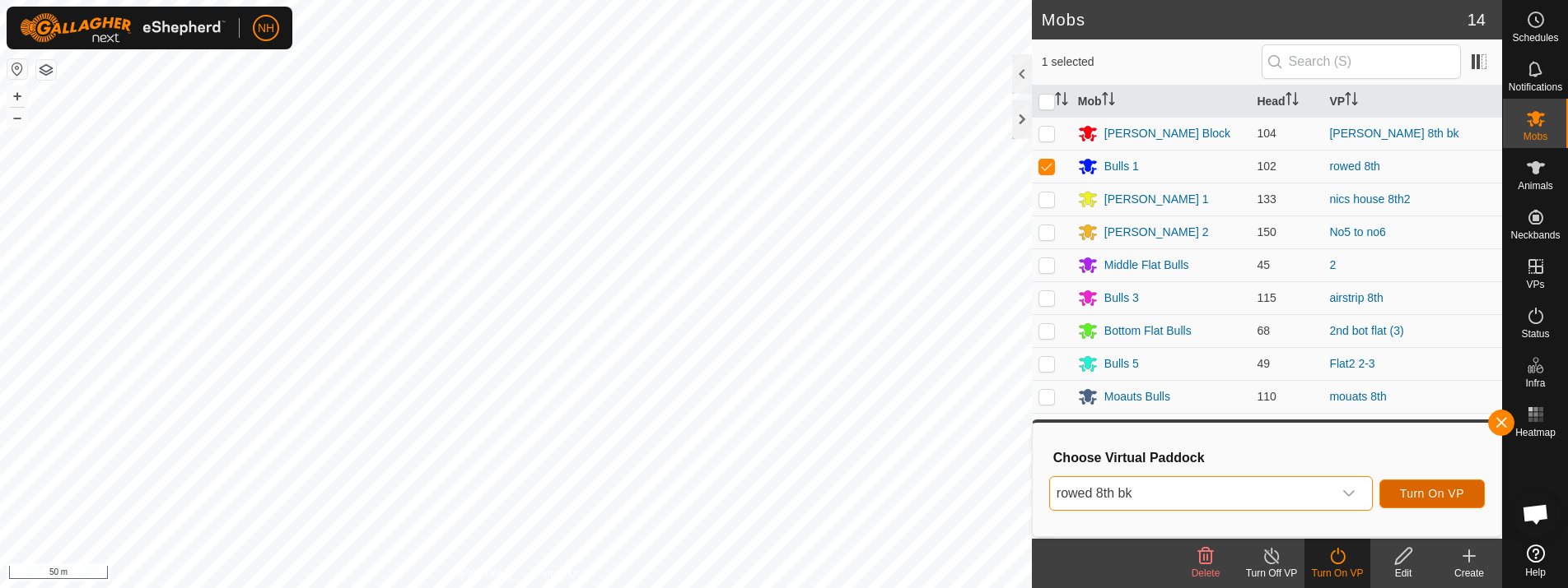
click at [1454, 487] on span "Turn On VP" at bounding box center [1432, 493] width 65 height 13
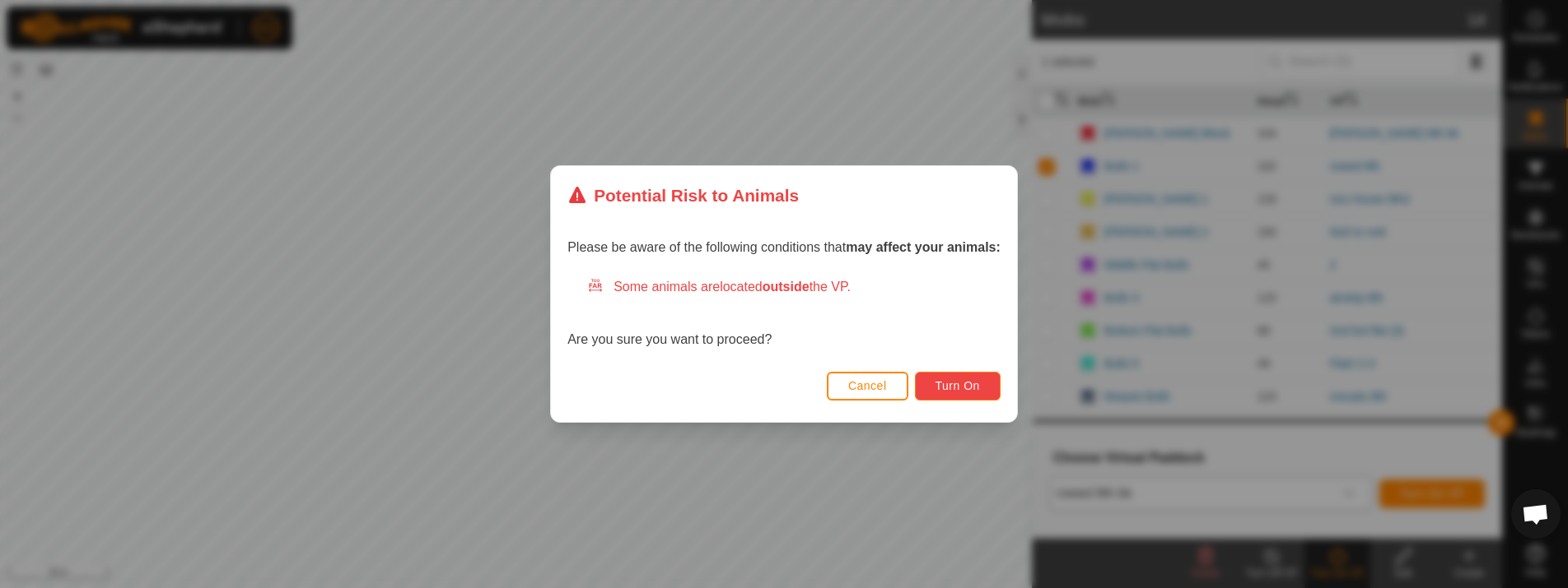
click at [975, 378] on button "Turn On" at bounding box center [957, 386] width 85 height 28
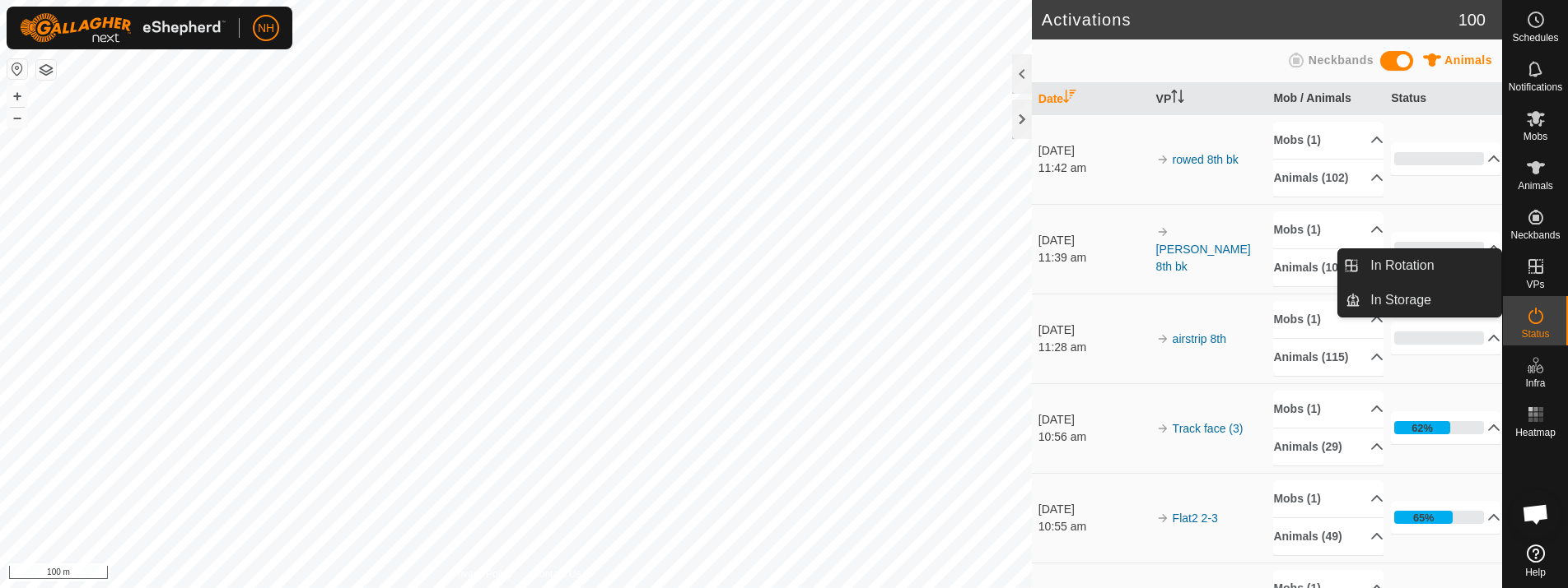
click at [1533, 274] on icon at bounding box center [1535, 266] width 20 height 20
click at [1407, 266] on link "In Rotation" at bounding box center [1430, 266] width 140 height 33
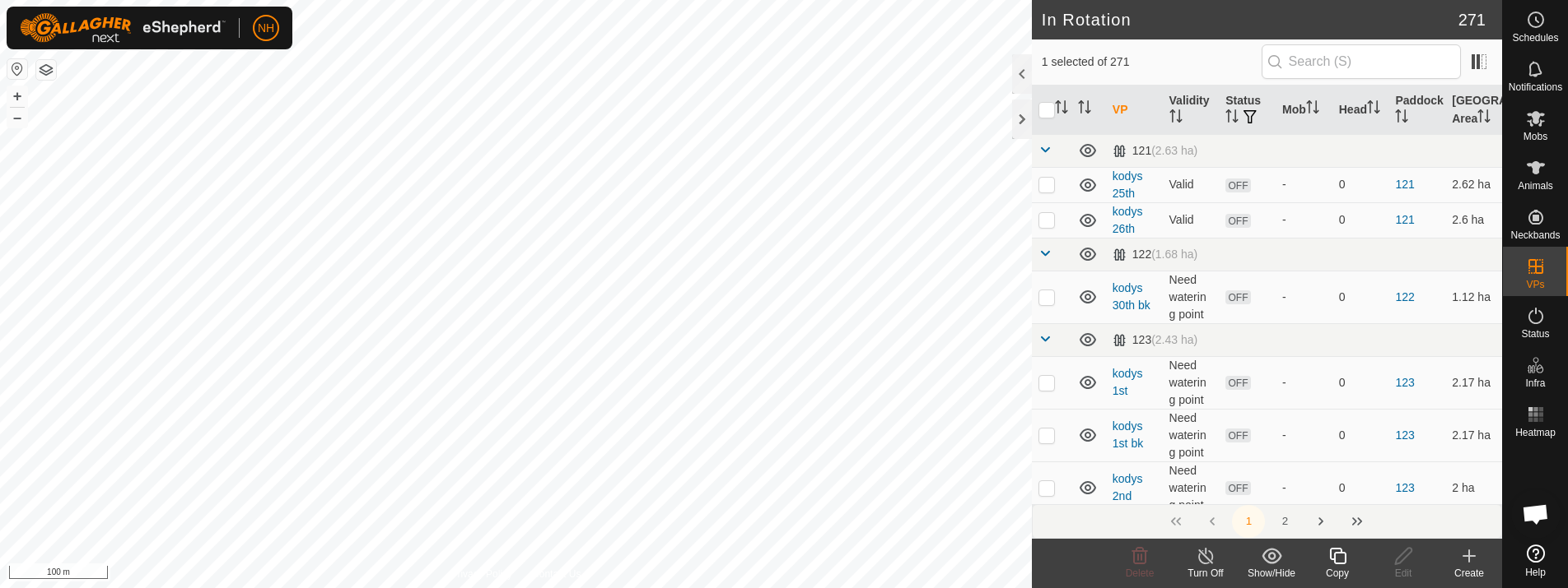
click at [1469, 553] on icon at bounding box center [1469, 555] width 0 height 11
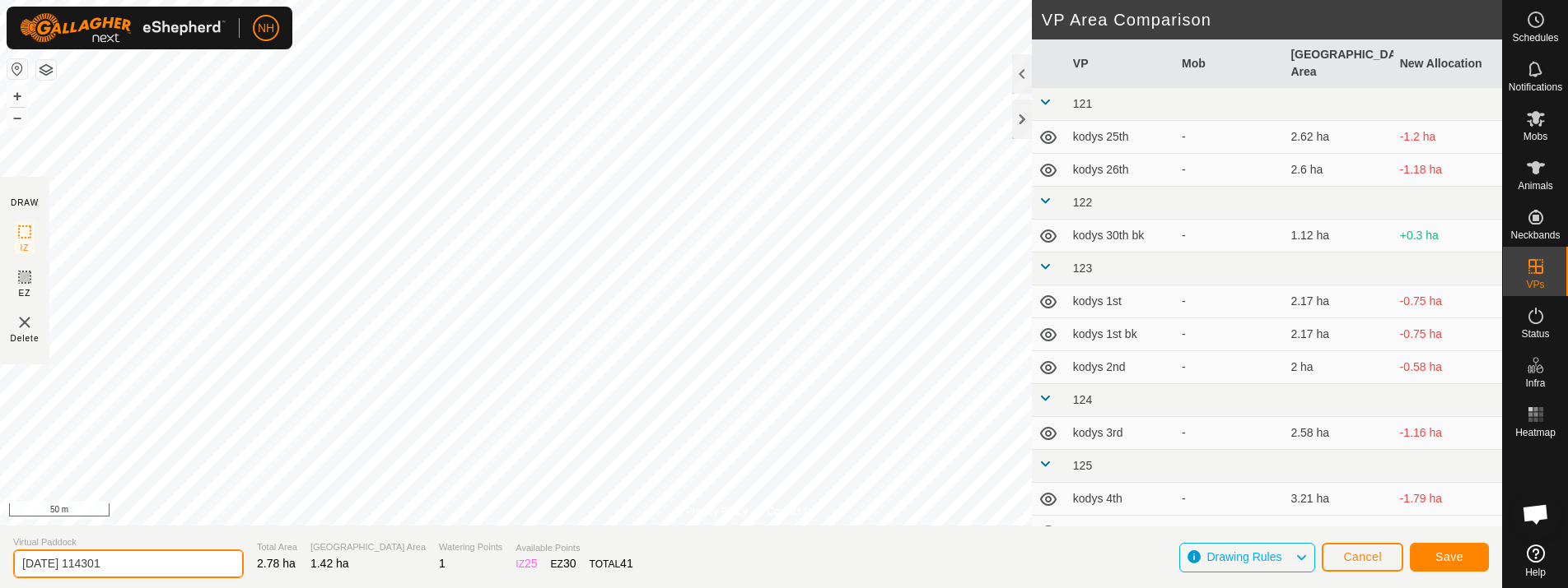
click at [196, 561] on input "[DATE] 114301" at bounding box center [128, 563] width 231 height 28
type input "2"
type input "rowed 9th"
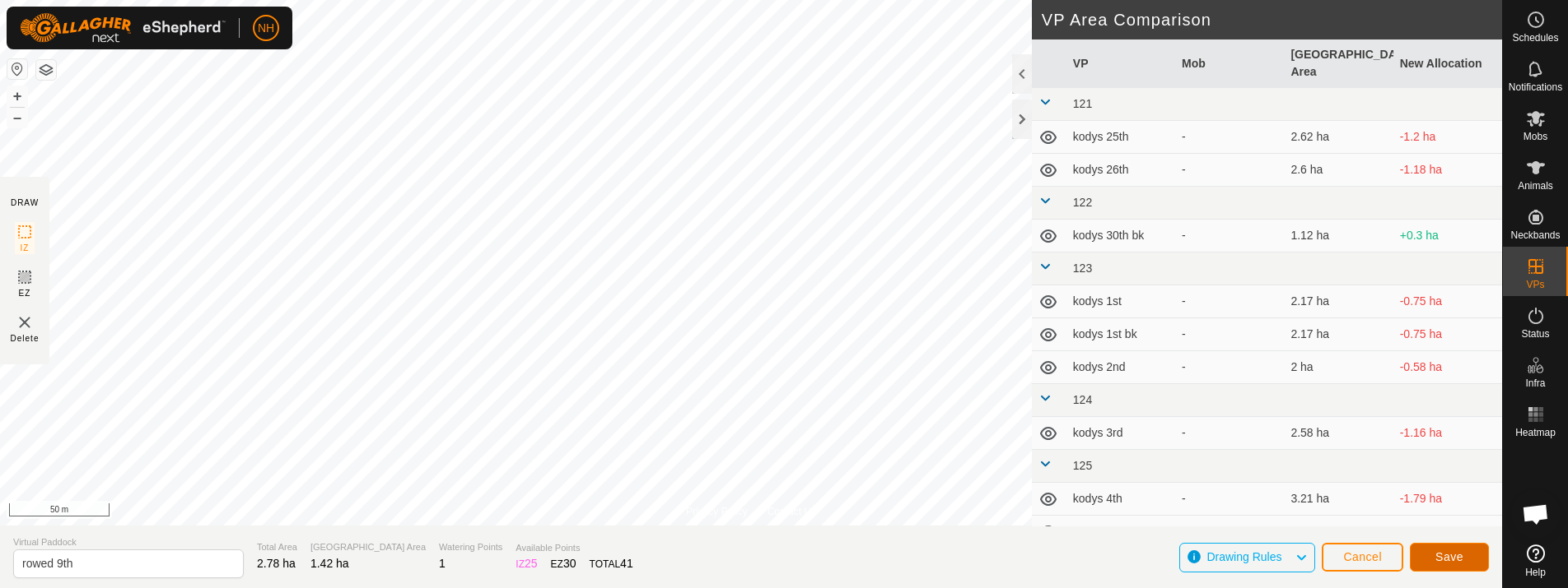
click at [1457, 556] on span "Save" at bounding box center [1449, 556] width 28 height 13
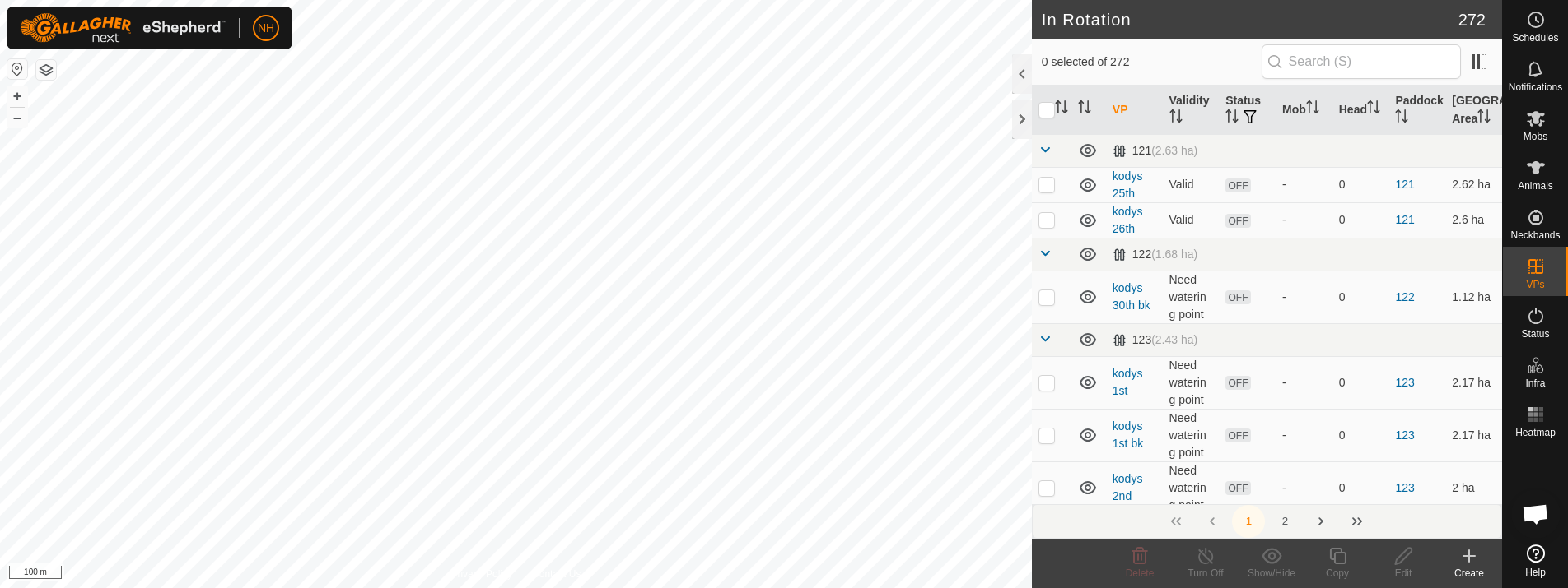
click at [1475, 548] on icon at bounding box center [1468, 556] width 20 height 20
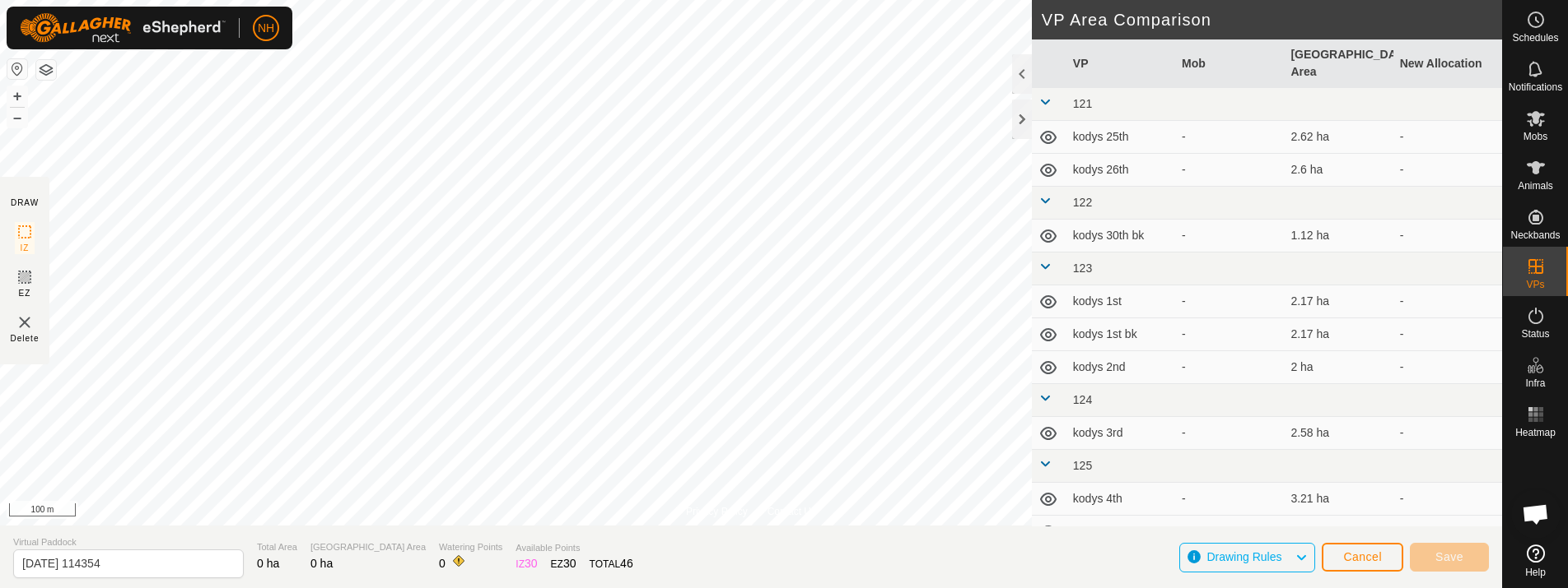
click at [78, 587] on html "NH Schedules Notifications Mobs Animals Neckbands VPs Status Infra Heatmap Help…" at bounding box center [784, 294] width 1568 height 588
click at [1366, 549] on button "Cancel" at bounding box center [1362, 557] width 82 height 28
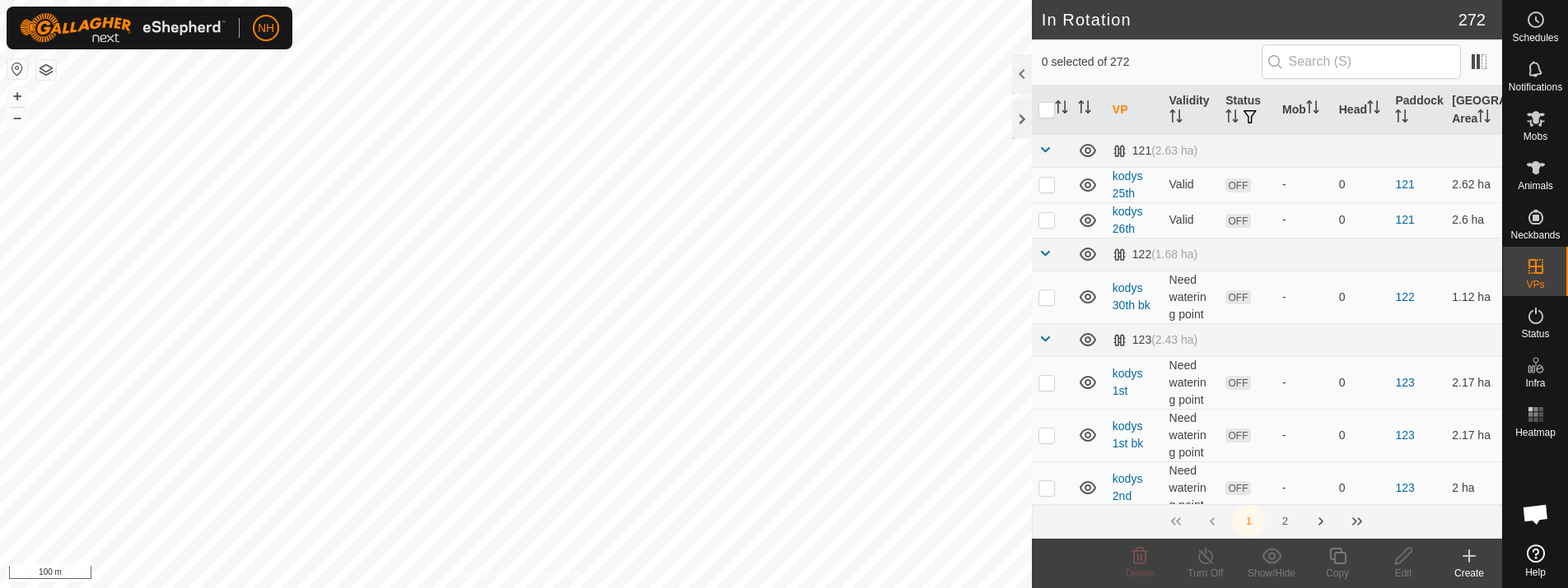
click at [1466, 566] on icon at bounding box center [1468, 556] width 20 height 20
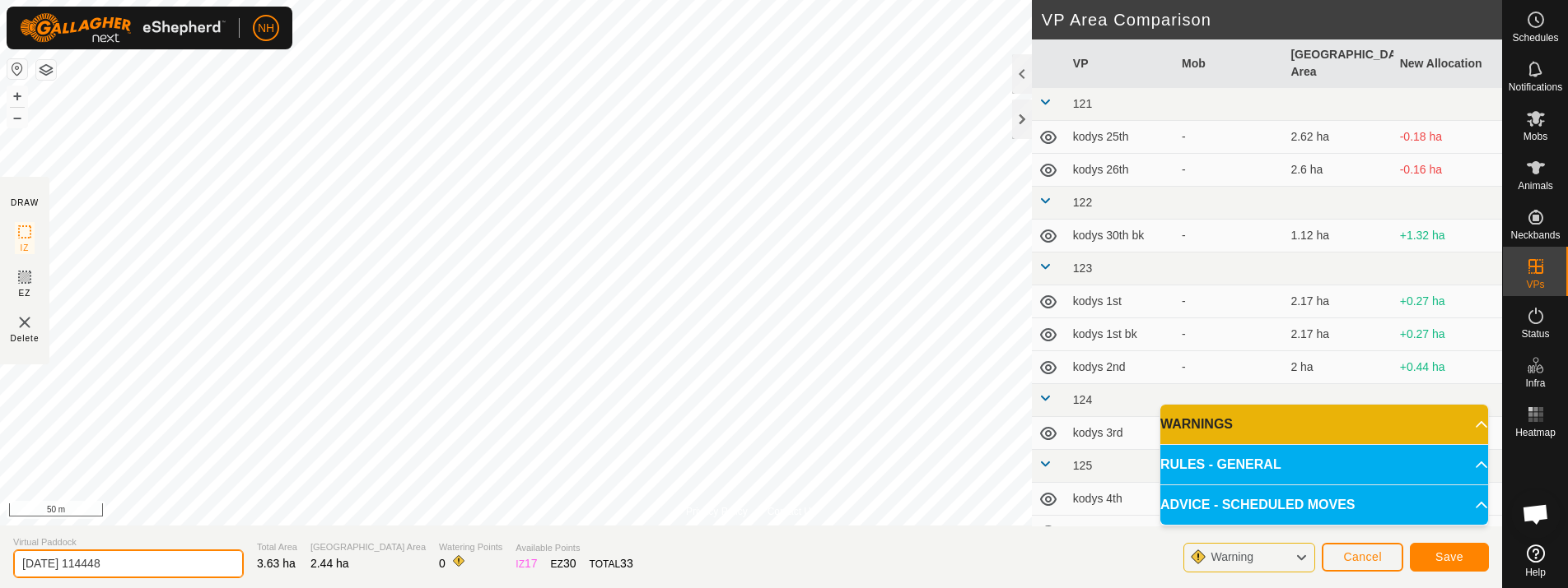
click at [195, 565] on input "[DATE] 114448" at bounding box center [128, 563] width 231 height 28
type input "2"
type input "unammed 8th 2"
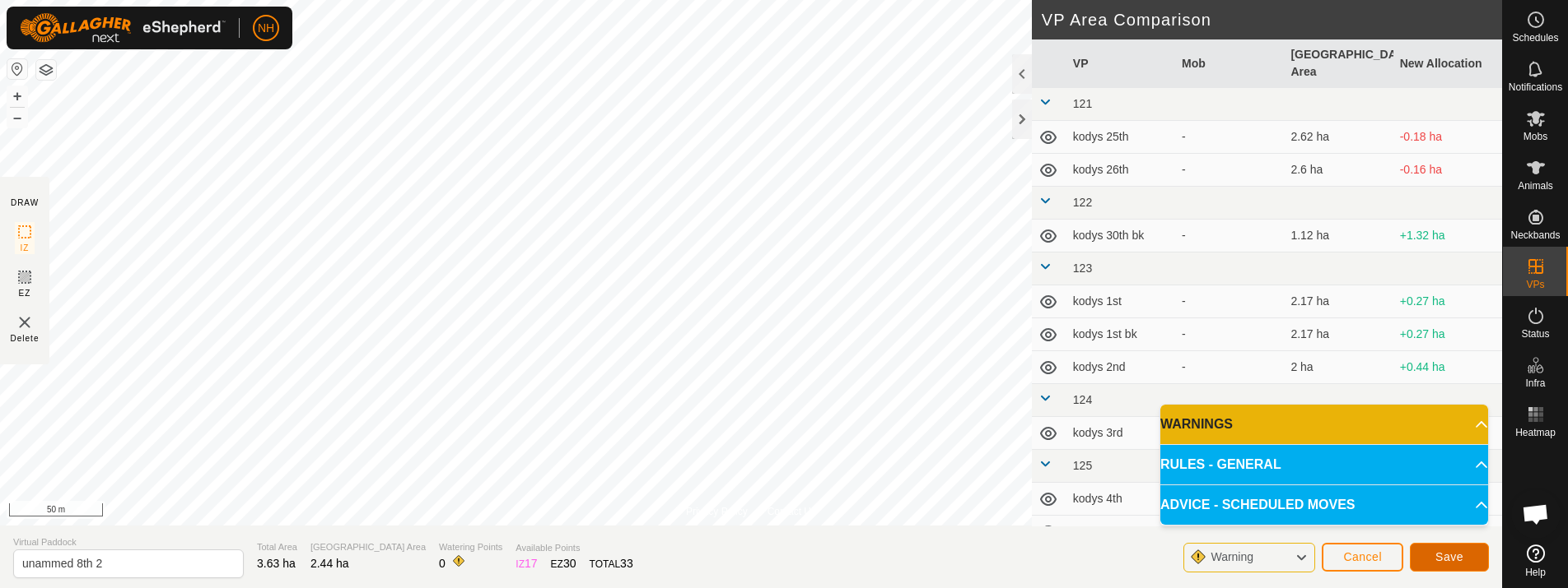
click at [1472, 556] on button "Save" at bounding box center [1449, 557] width 79 height 28
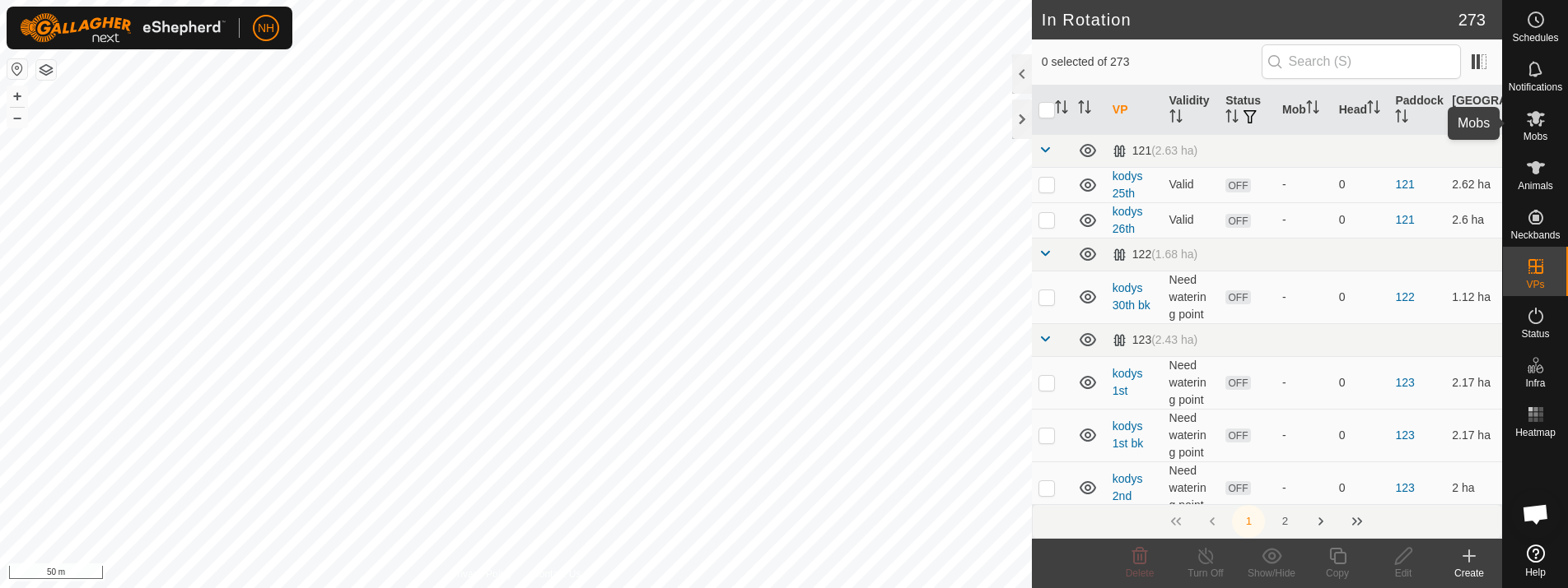
click at [1540, 121] on icon at bounding box center [1535, 119] width 18 height 15
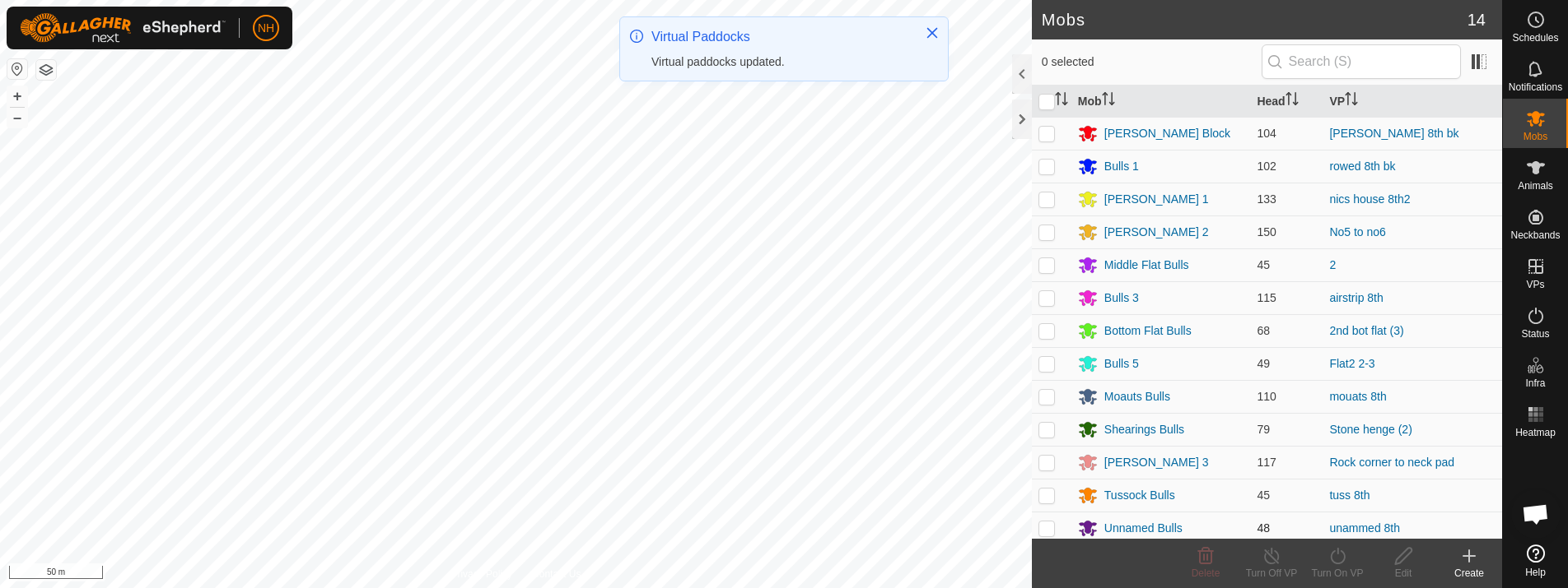
click at [1050, 524] on p-checkbox at bounding box center [1046, 528] width 16 height 13
checkbox input "true"
click at [1330, 556] on icon at bounding box center [1336, 555] width 15 height 16
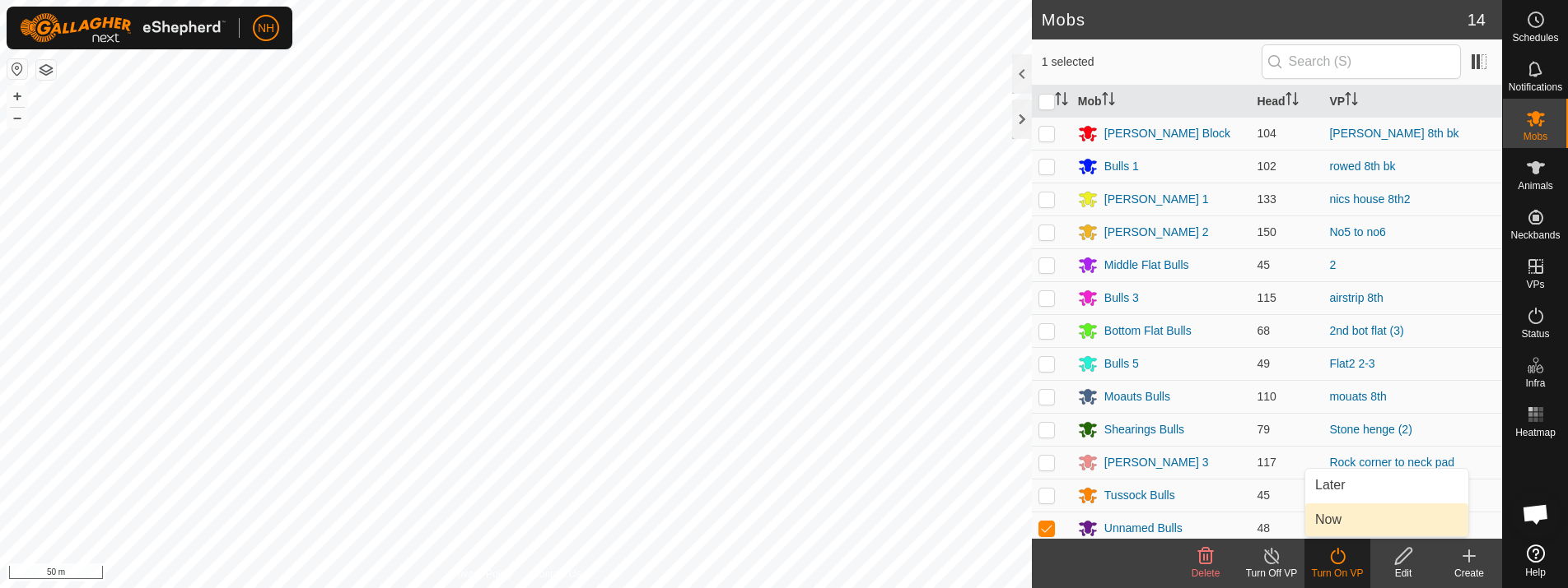
click at [1328, 529] on link "Now" at bounding box center [1386, 520] width 163 height 33
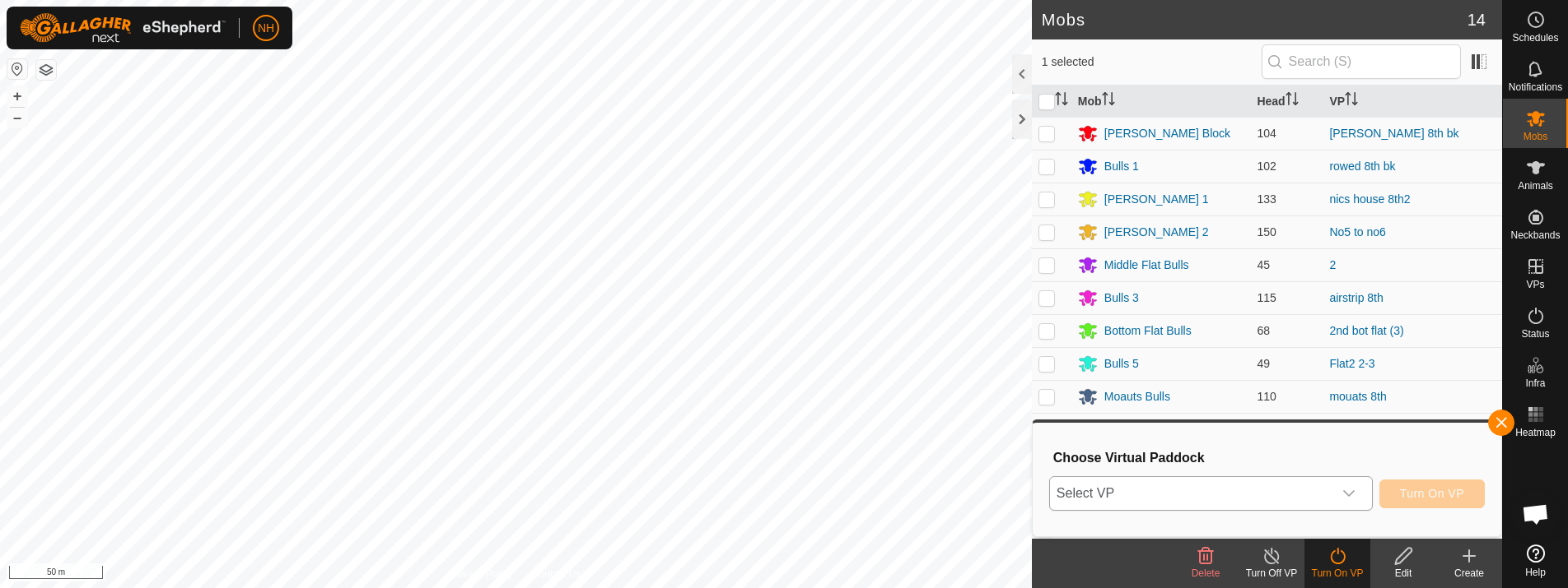
click at [1230, 494] on span "Select VP" at bounding box center [1192, 493] width 283 height 33
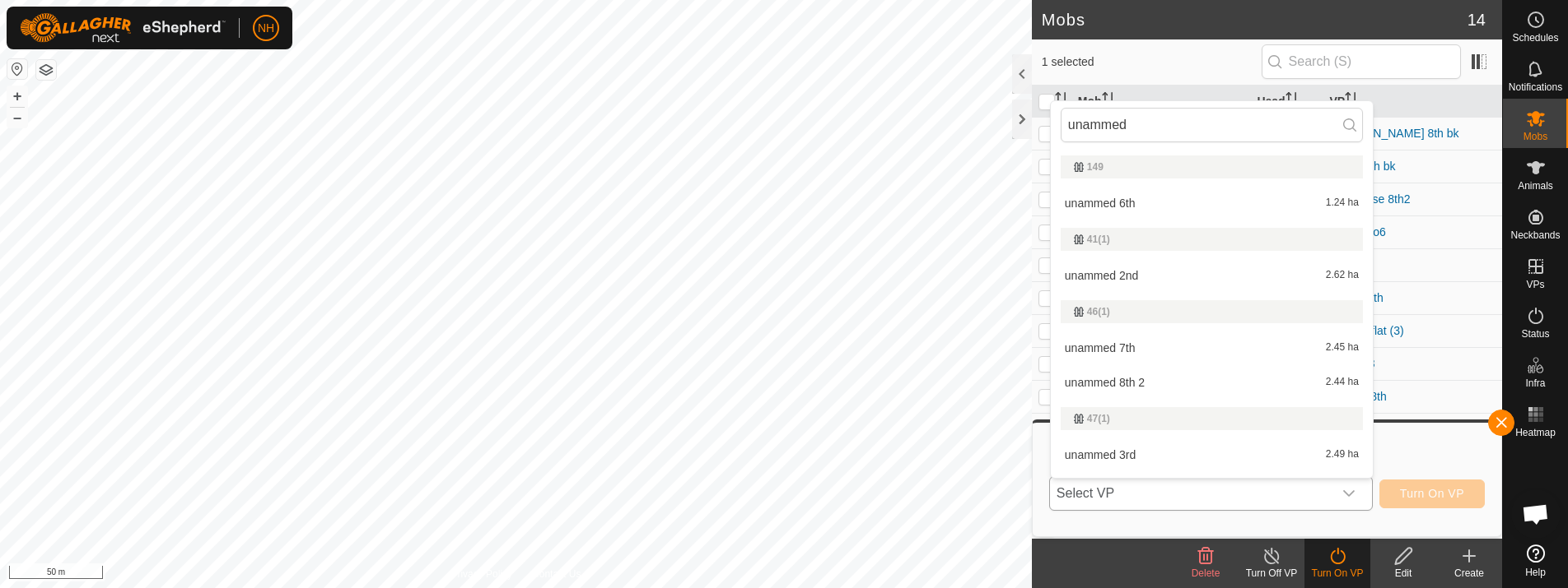
scroll to position [28, 0]
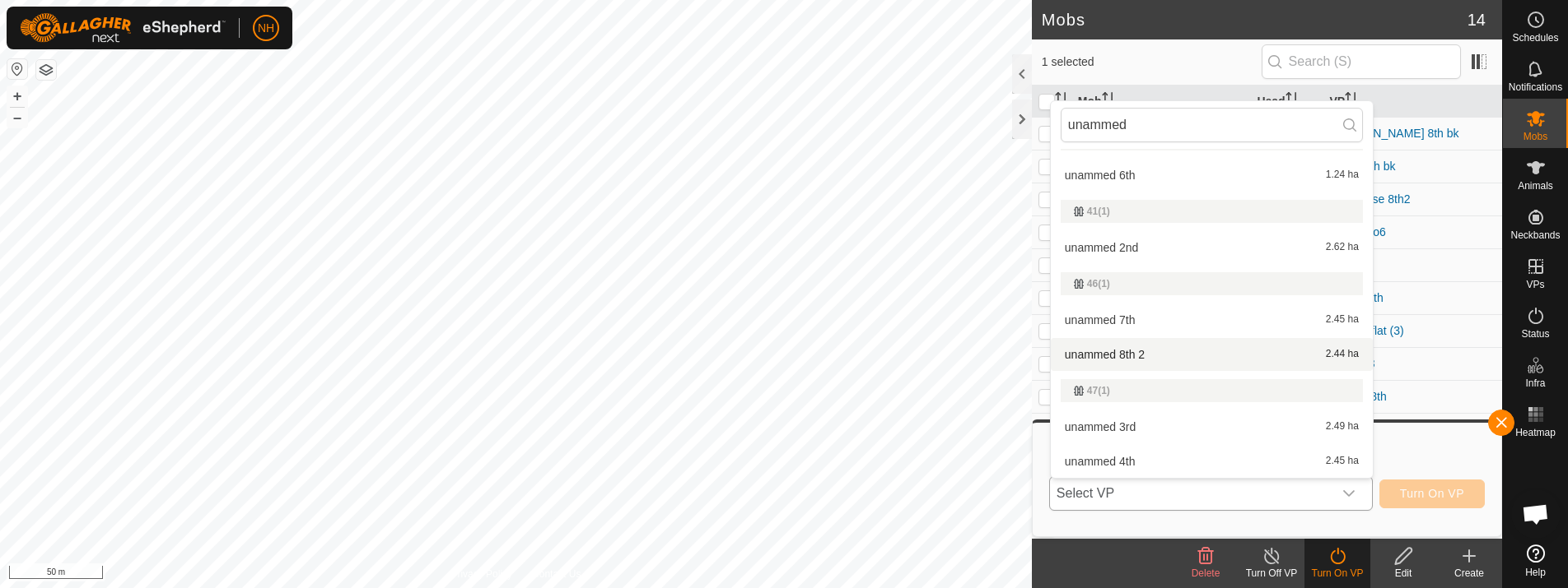
type input "unammed"
click at [1176, 353] on li "unammed 8th 2 2.44 ha" at bounding box center [1211, 355] width 322 height 33
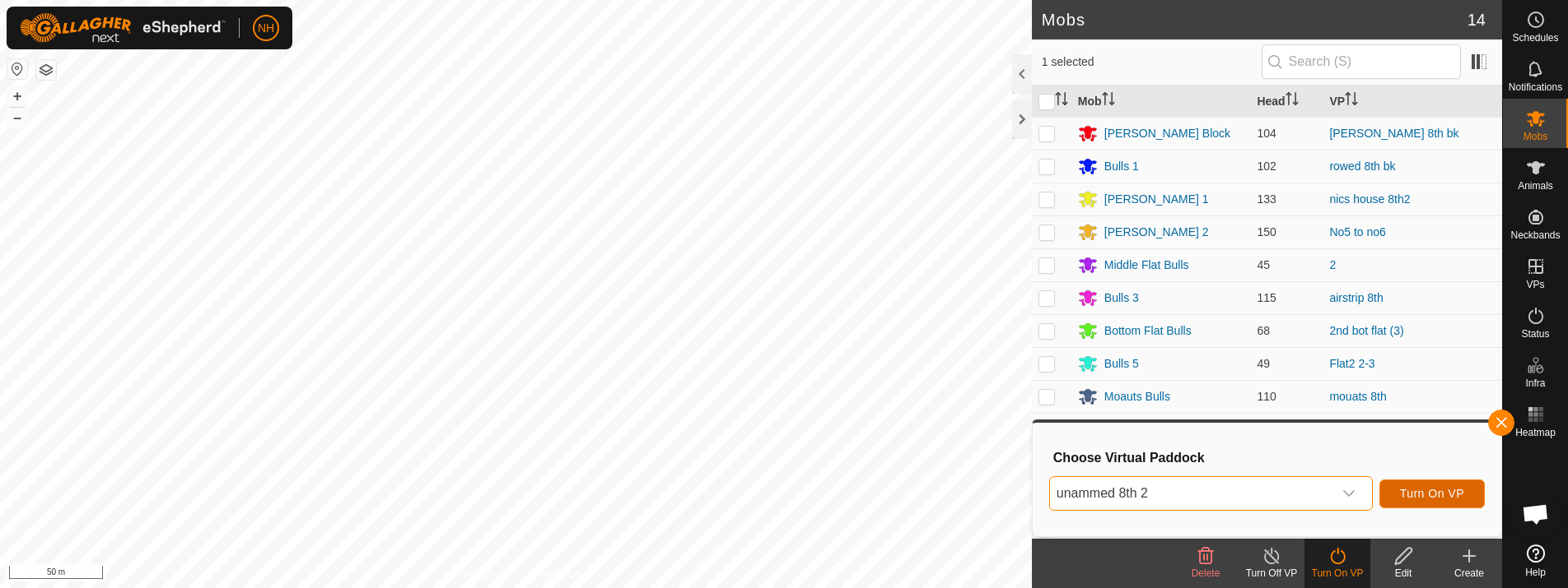
click at [1443, 491] on span "Turn On VP" at bounding box center [1432, 493] width 65 height 13
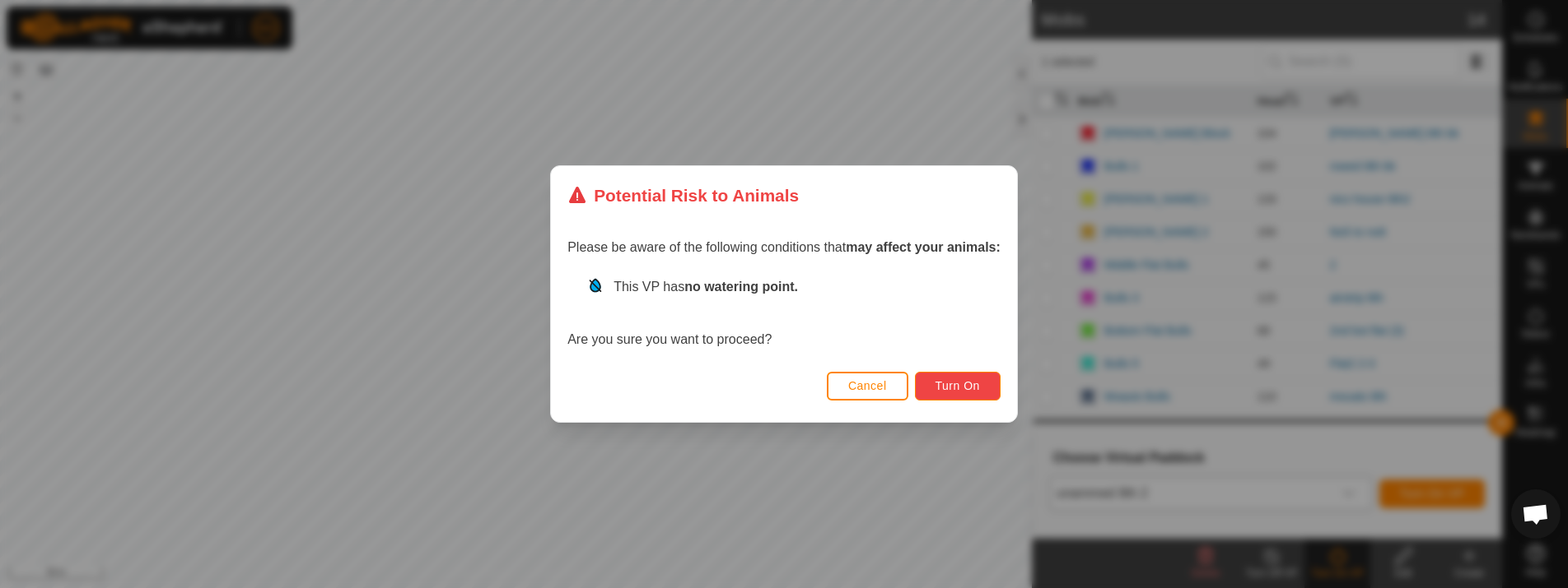
click at [942, 389] on span "Turn On" at bounding box center [958, 386] width 45 height 13
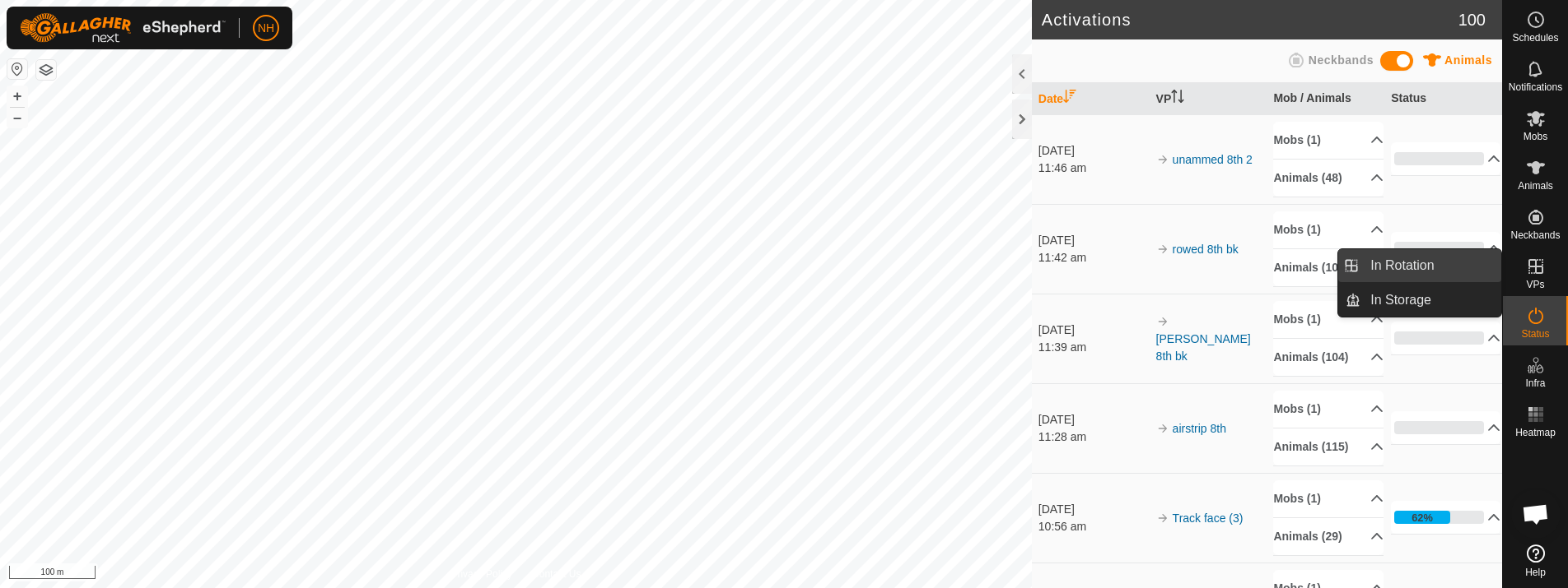
click at [1397, 268] on link "In Rotation" at bounding box center [1430, 266] width 140 height 33
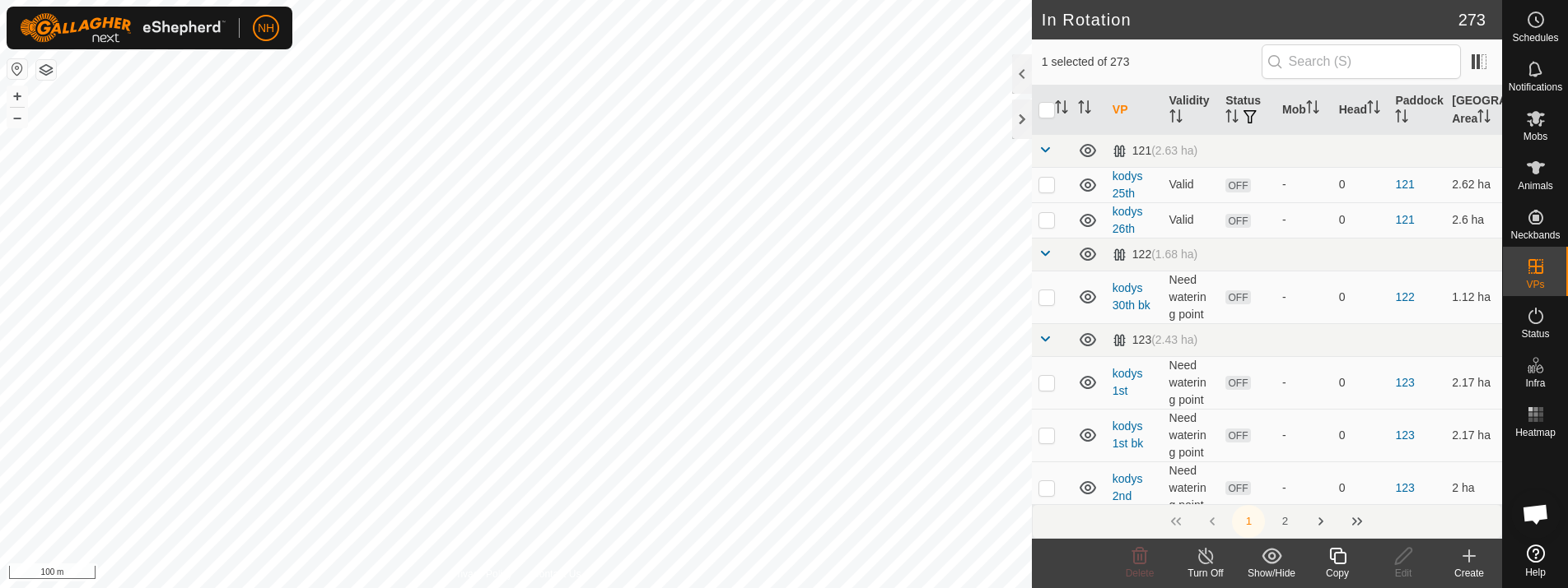
click at [1469, 561] on icon at bounding box center [1469, 555] width 0 height 11
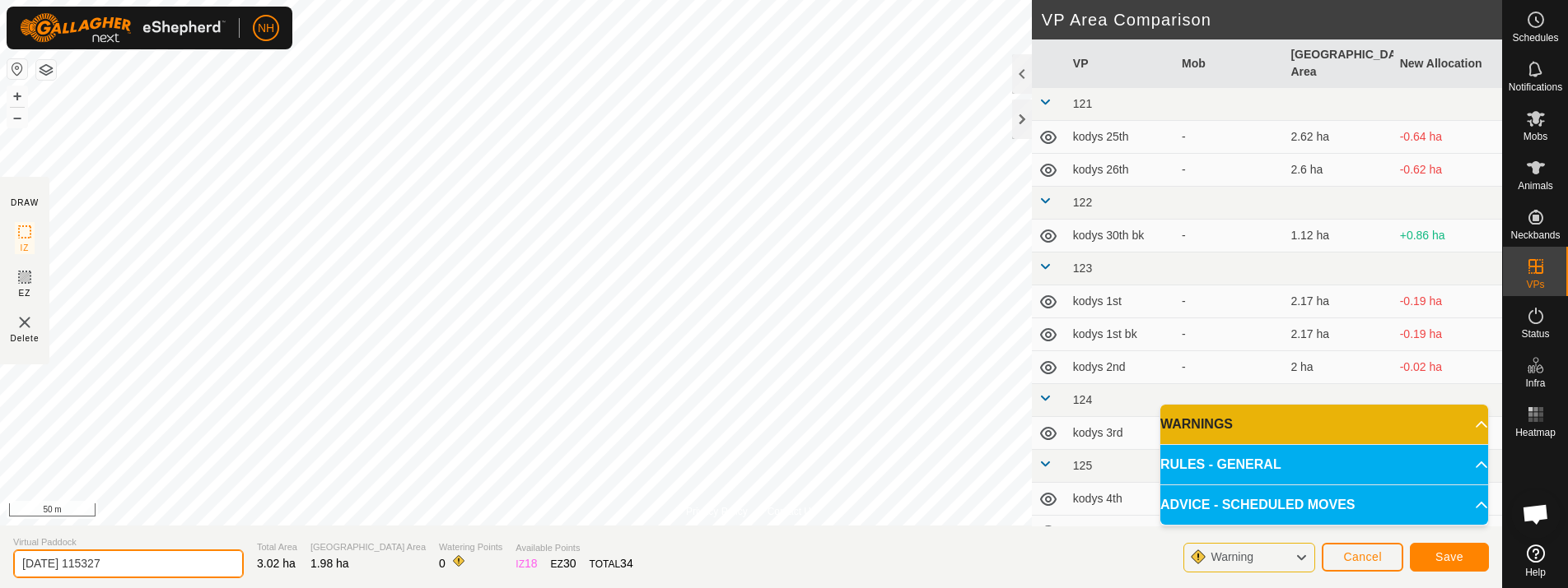
click at [198, 570] on input "[DATE] 115327" at bounding box center [128, 563] width 231 height 28
type input "2"
type input "[PERSON_NAME] 9th"
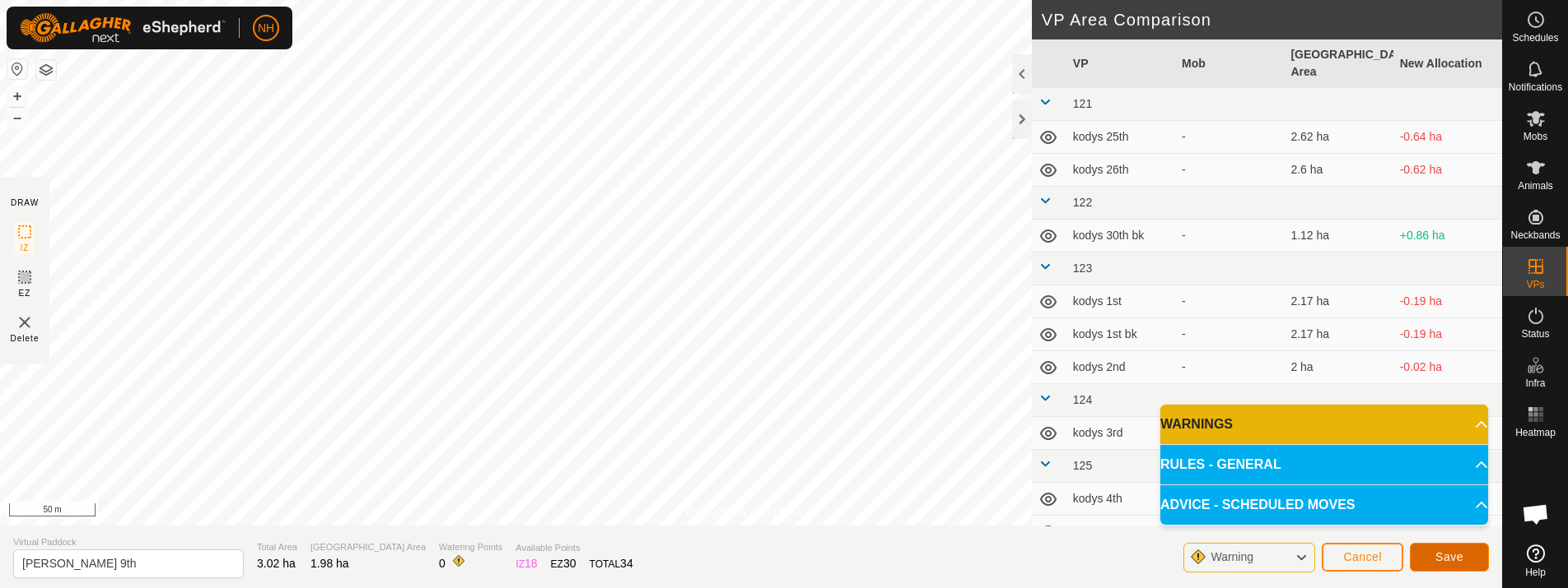
click at [1439, 556] on span "Save" at bounding box center [1449, 556] width 28 height 13
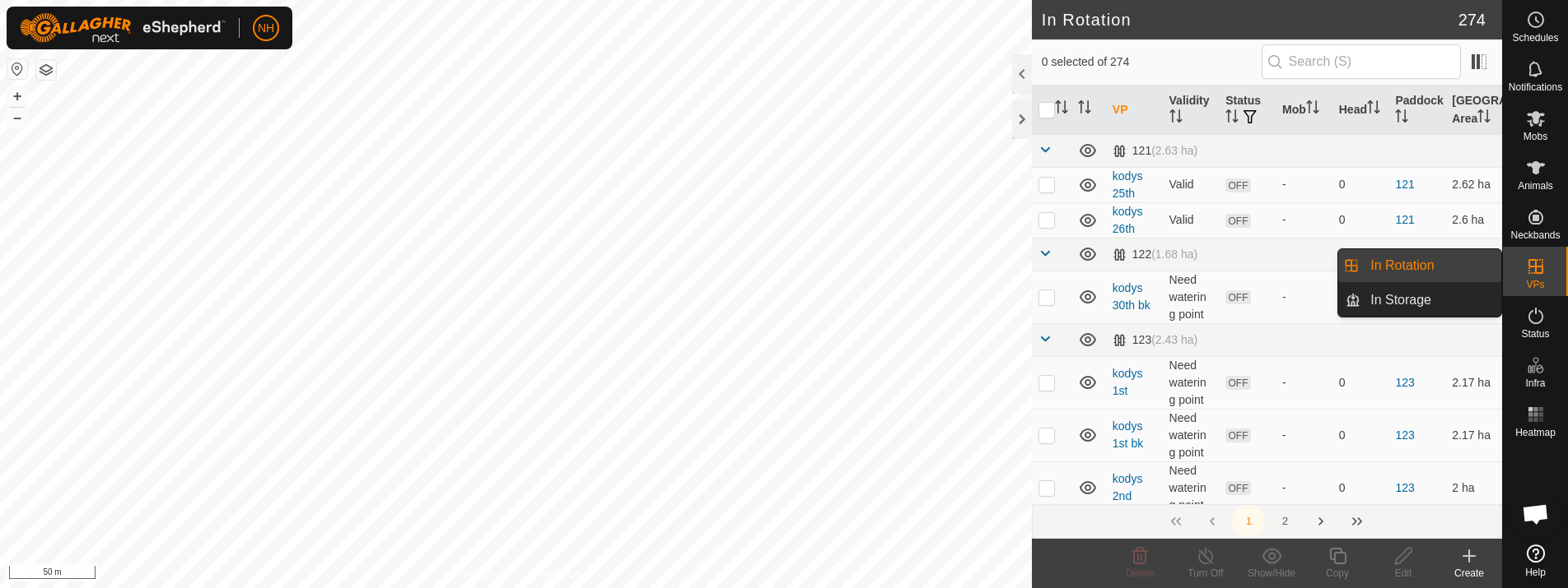
click at [1408, 261] on link "In Rotation" at bounding box center [1430, 266] width 140 height 33
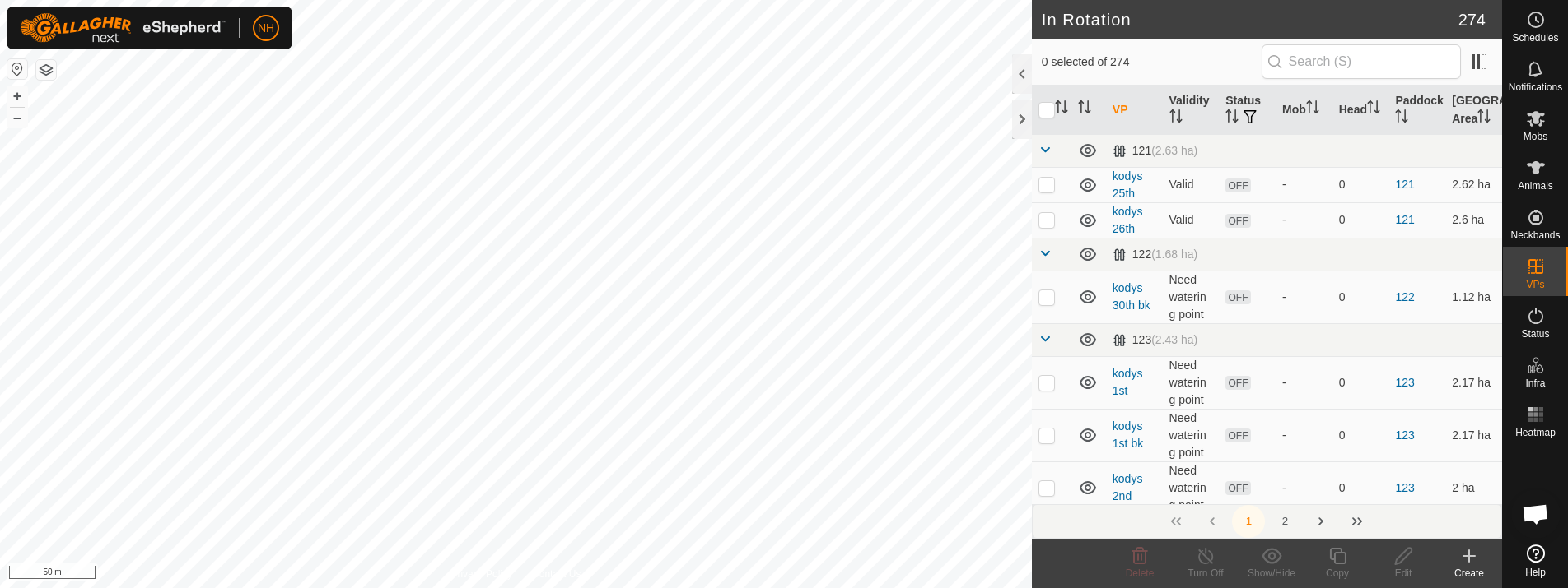
click at [1466, 562] on icon at bounding box center [1468, 556] width 20 height 20
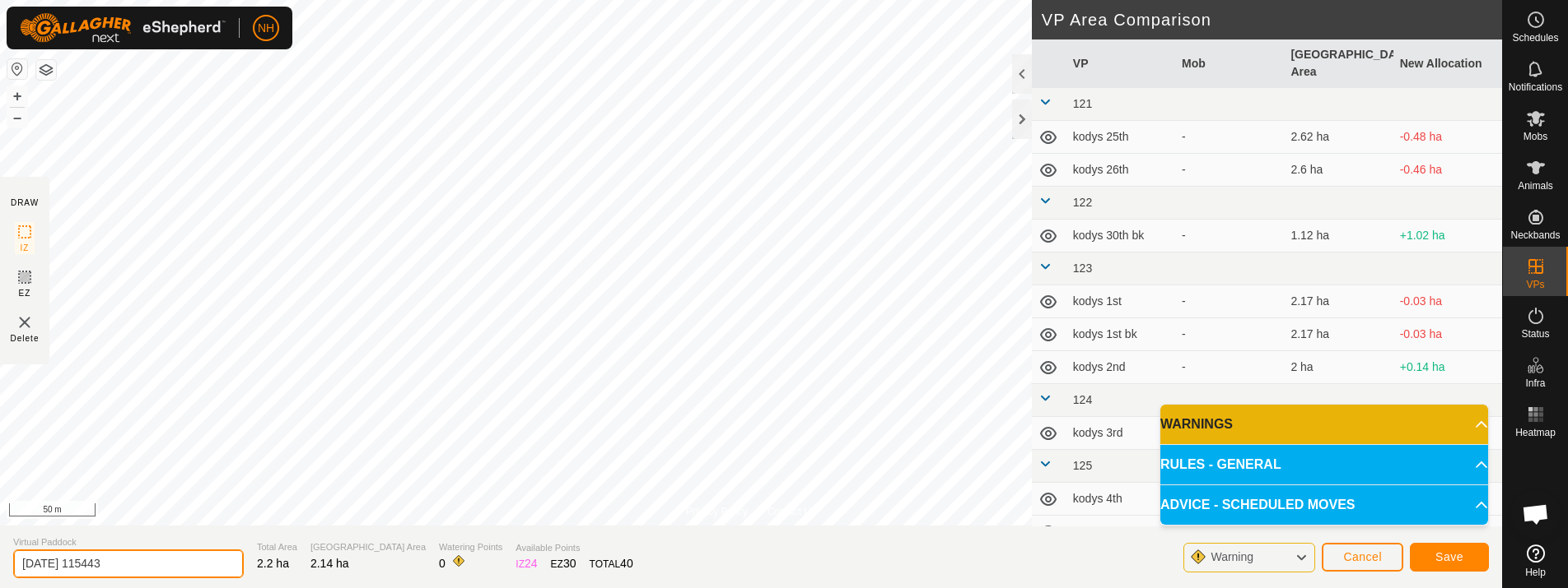
click at [196, 564] on input "[DATE] 115443" at bounding box center [128, 563] width 231 height 28
type input "2"
type input "mouats 10th"
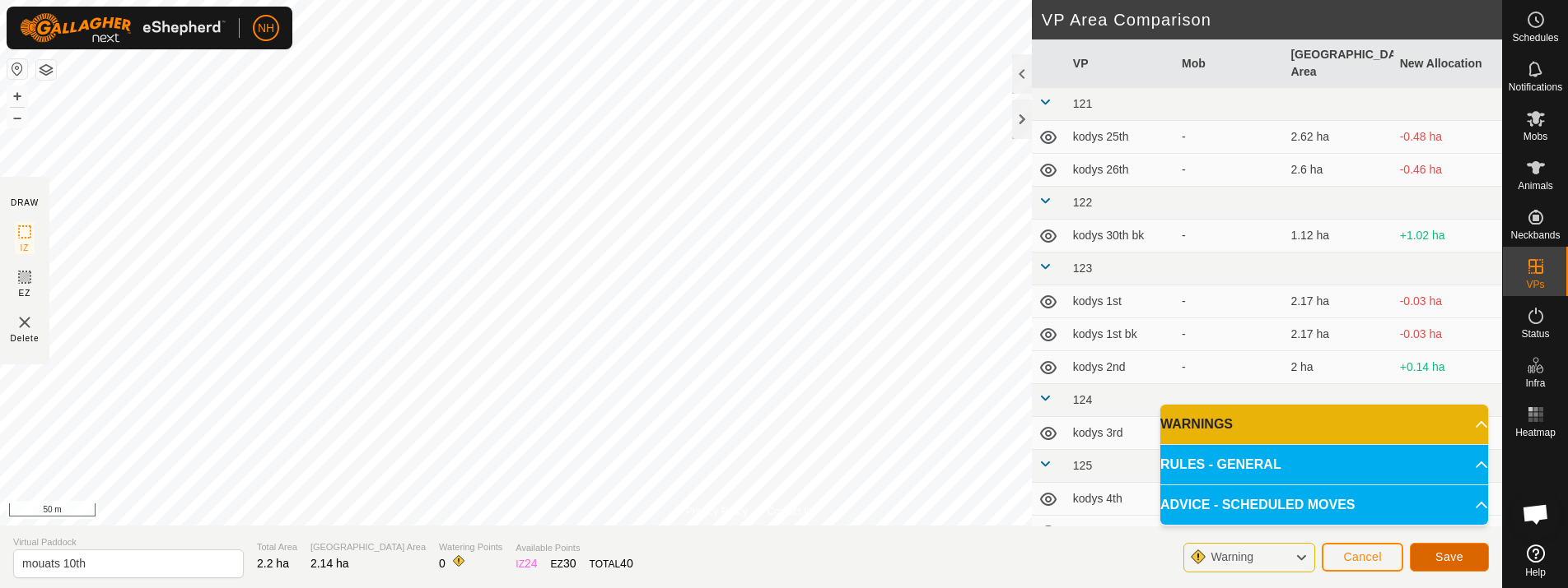
click at [1467, 549] on button "Save" at bounding box center [1449, 557] width 79 height 28
